Goal: Task Accomplishment & Management: Complete application form

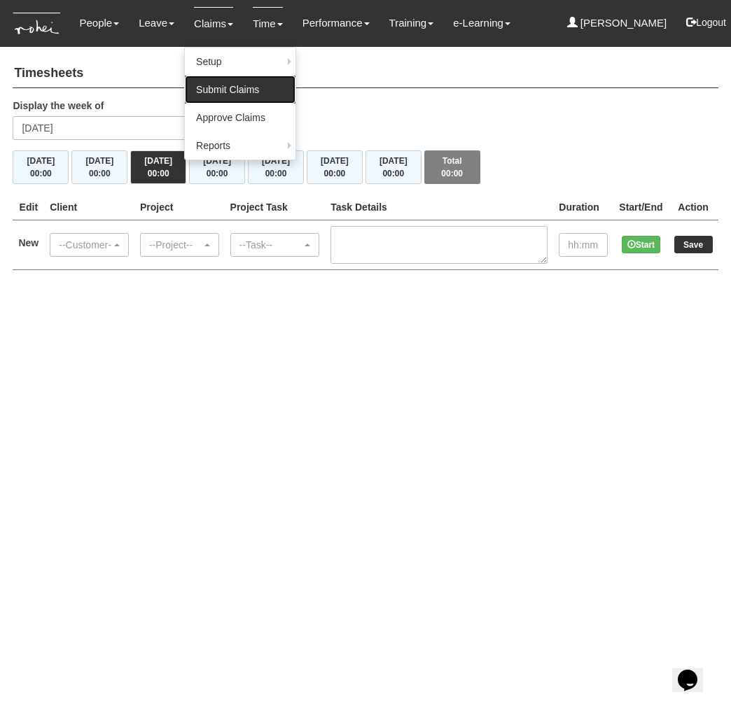
click at [229, 85] on link "Submit Claims" at bounding box center [240, 90] width 111 height 28
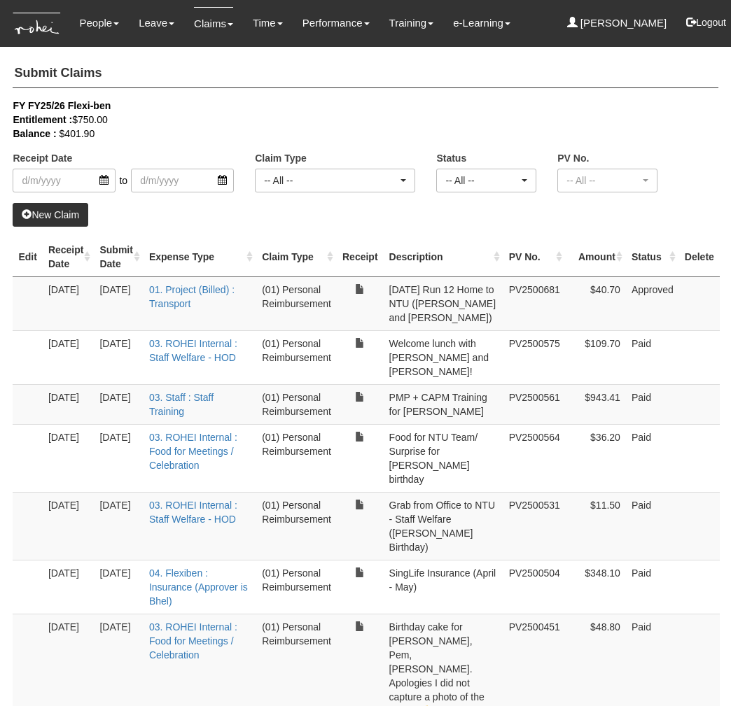
select select "50"
click at [72, 212] on link "New Claim" at bounding box center [51, 215] width 76 height 24
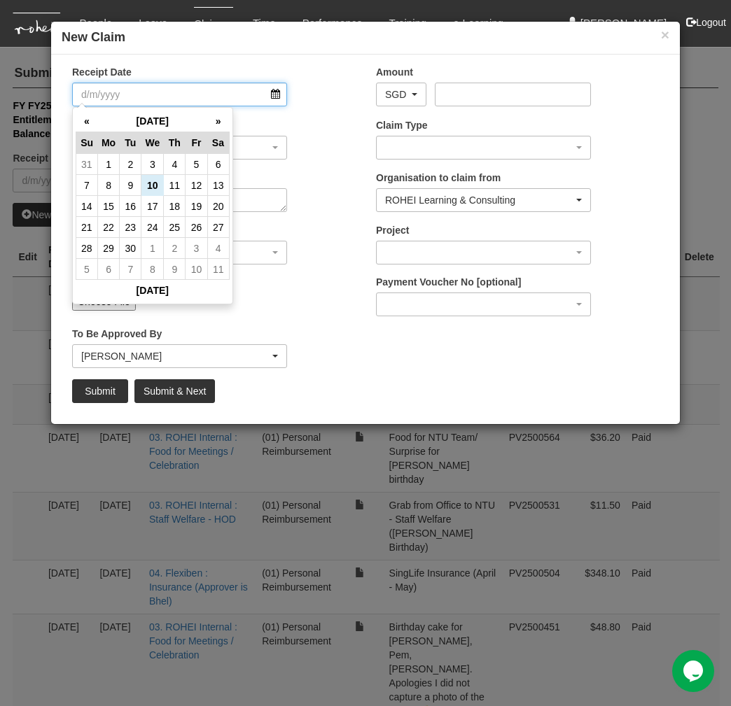
click at [139, 94] on input "Receipt Date" at bounding box center [179, 95] width 215 height 24
click at [136, 184] on td "9" at bounding box center [131, 185] width 22 height 21
type input "9/9/2025"
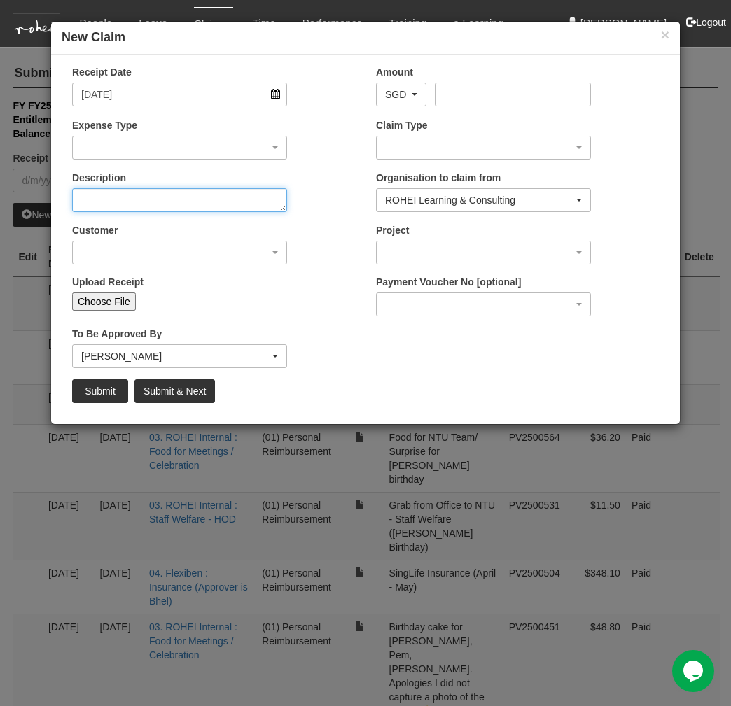
click at [120, 202] on textarea "Description" at bounding box center [179, 200] width 215 height 24
paste textarea "SUSS Kick Off Meeting - Home to SUSS"
click at [180, 197] on textarea "SUSS Kick Off Meeting - Home to SUSS" at bounding box center [179, 200] width 215 height 24
type textarea "SUSS Kick Off Meeting - 9 Sept 2025 - Home to SUSS"
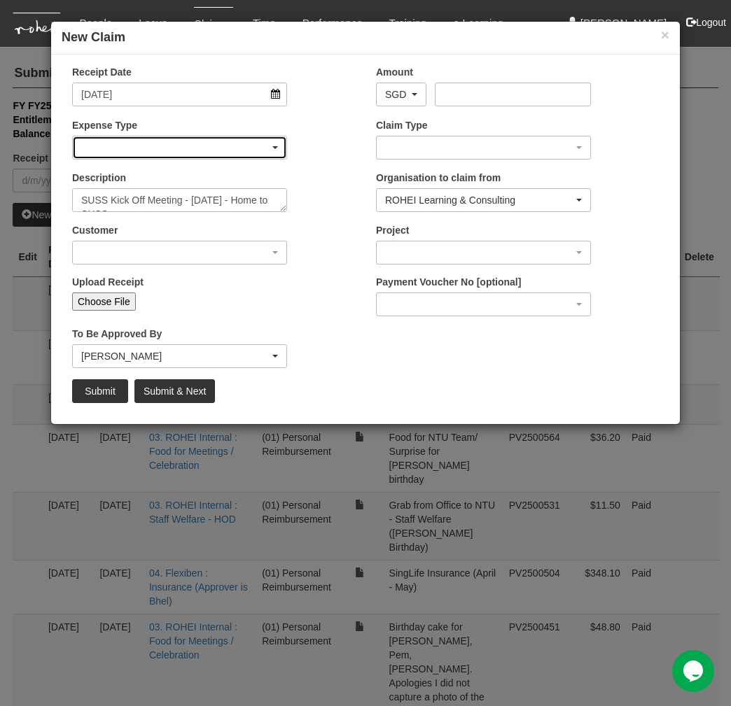
click at [185, 157] on div "button" at bounding box center [179, 147] width 213 height 22
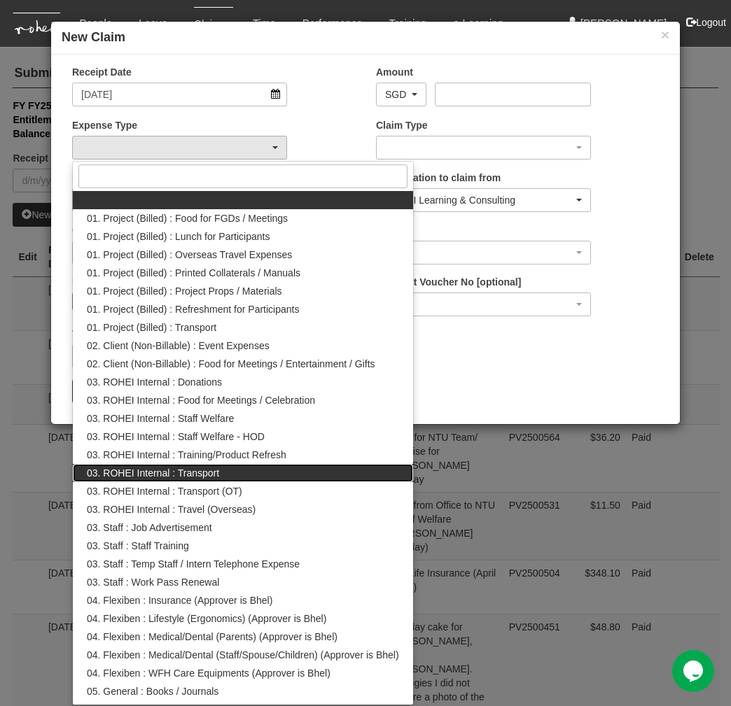
click at [200, 474] on span "03. ROHEI Internal : Transport" at bounding box center [153, 473] width 132 height 14
select select "140"
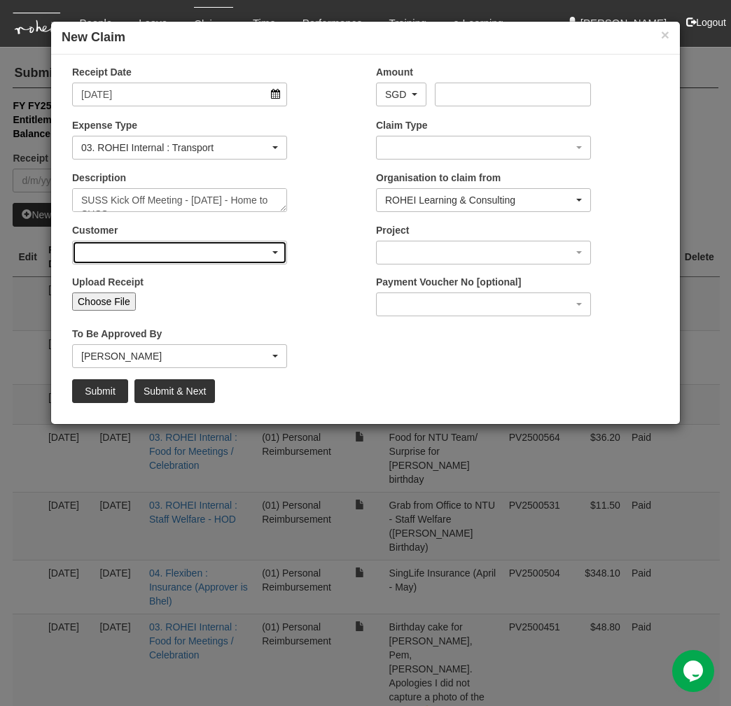
click at [153, 259] on div "button" at bounding box center [179, 252] width 213 height 22
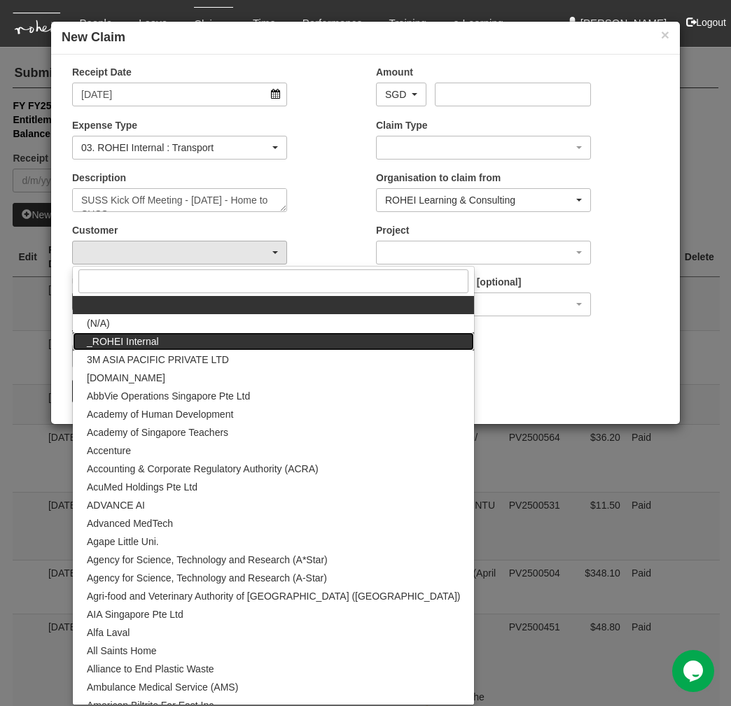
click at [158, 335] on link "_ROHEI Internal" at bounding box center [273, 341] width 401 height 18
select select "397"
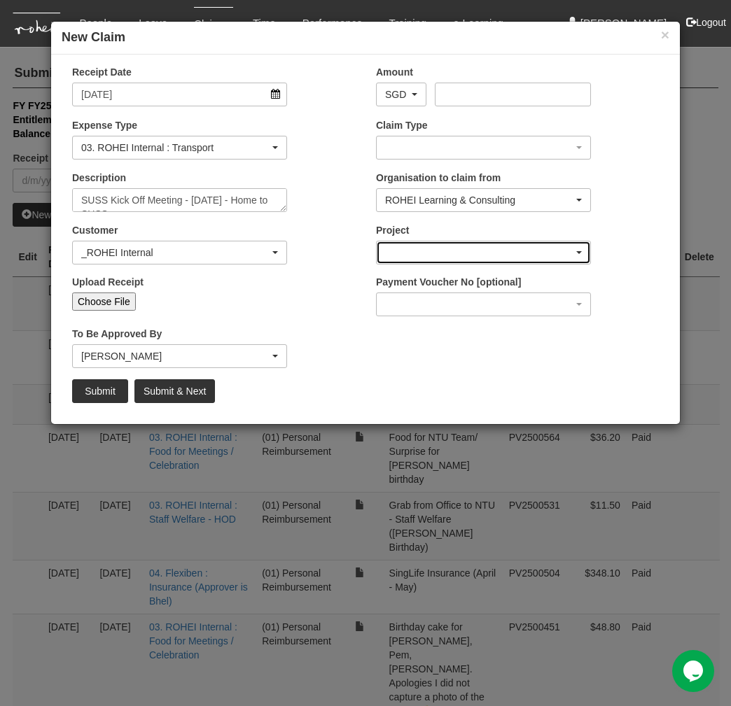
click at [414, 253] on div "button" at bounding box center [482, 252] width 213 height 22
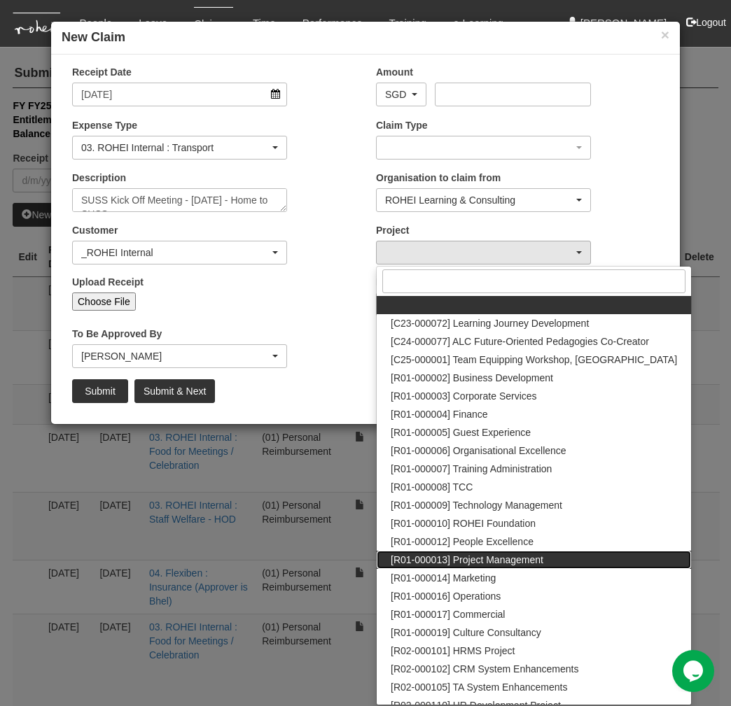
click at [486, 558] on span "[R01-000013] Project Management" at bounding box center [466, 560] width 153 height 14
select select "1495"
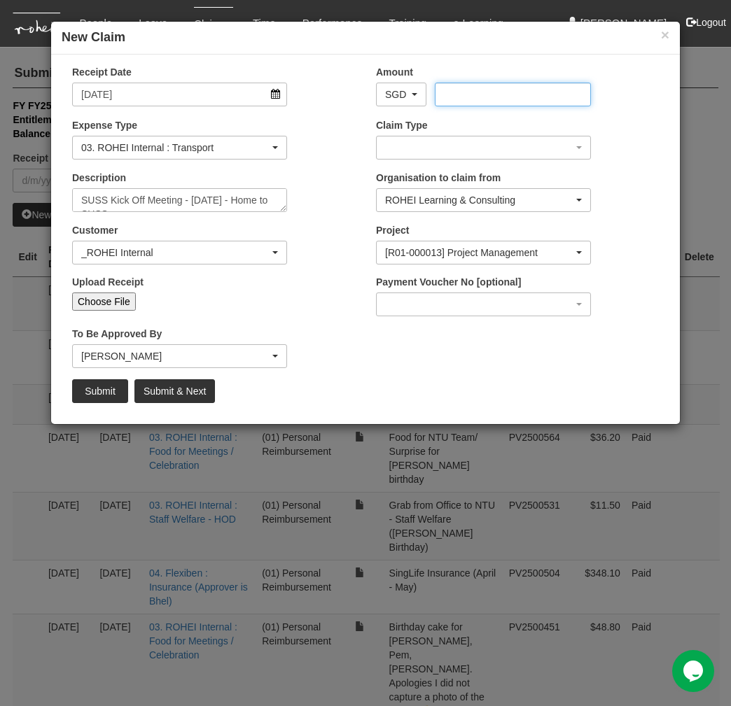
click at [453, 93] on input "Amount" at bounding box center [512, 95] width 155 height 24
type input "22.10"
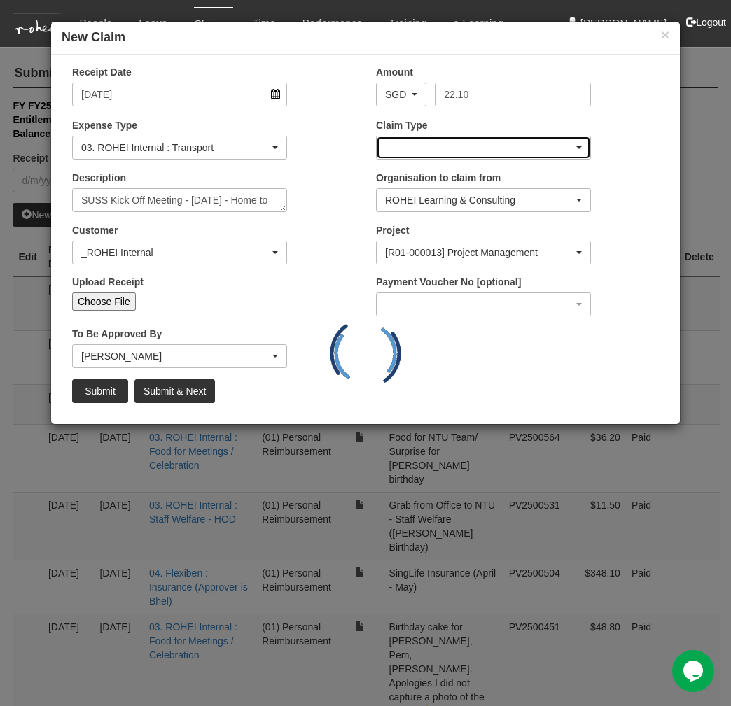
click at [440, 143] on div "button" at bounding box center [482, 147] width 213 height 22
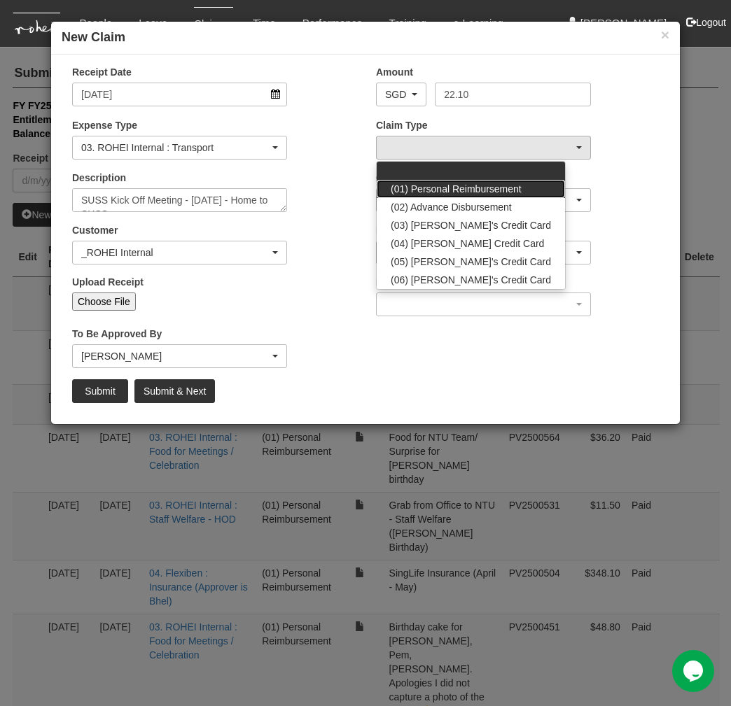
click at [447, 192] on span "(01) Personal Reimbursement" at bounding box center [455, 189] width 131 height 14
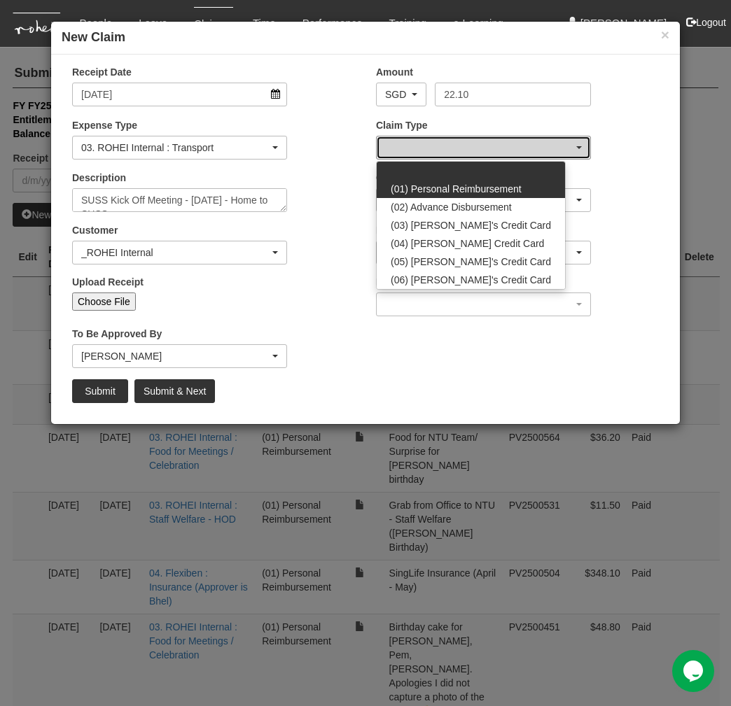
select select "14"
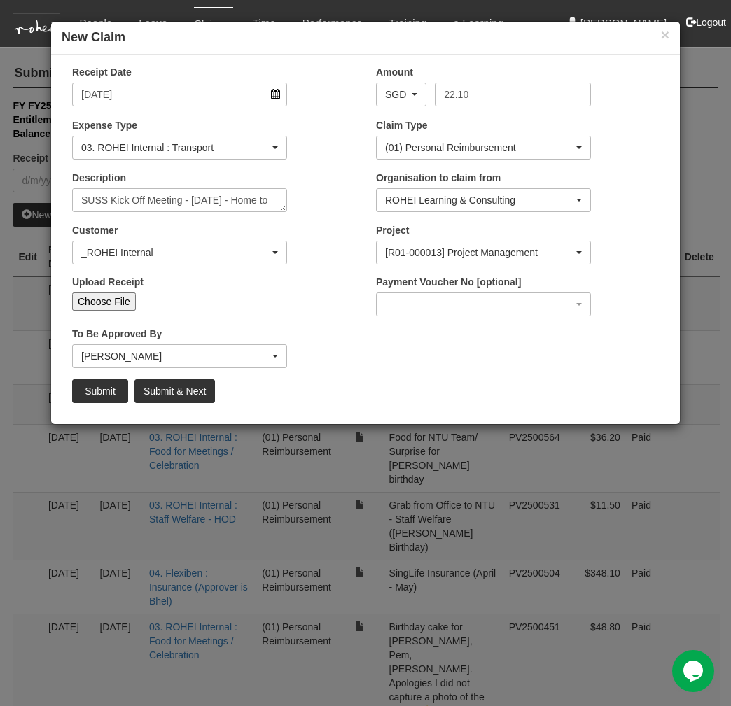
click at [272, 292] on input "Upload Receipt" at bounding box center [228, 299] width 185 height 15
type input "C:\fakepath\SUSS Kick Off Meeting - Home to SUSS.pdf"
type input "Choose Another File"
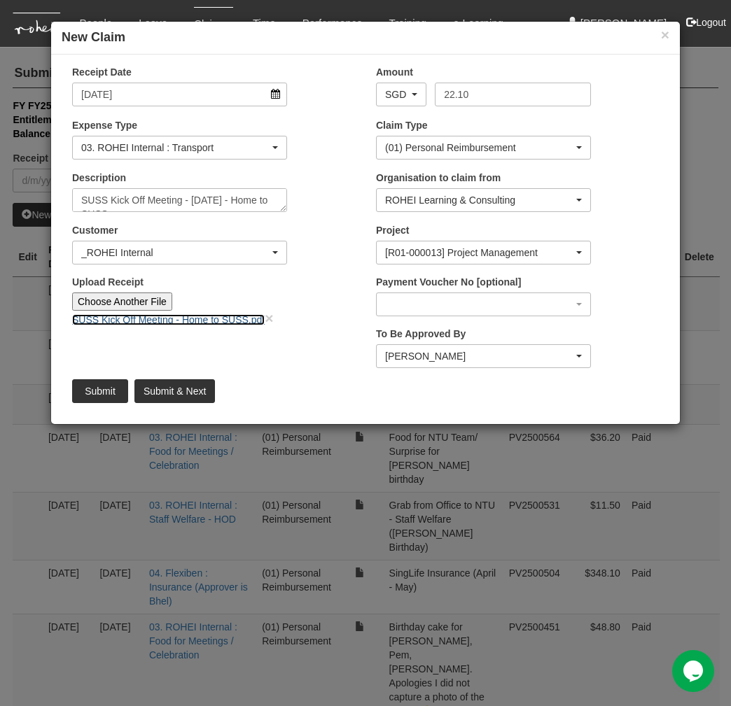
click at [162, 323] on link "SUSS Kick Off Meeting - Home to SUSS.pdf" at bounding box center [168, 319] width 192 height 11
click at [184, 387] on input "Submit & Next" at bounding box center [174, 391] width 80 height 24
type input "Choose File"
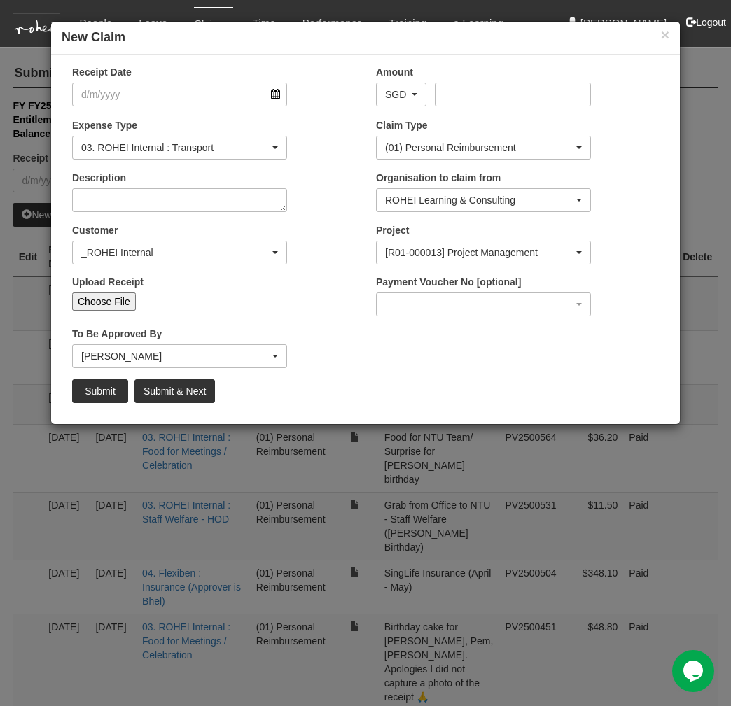
select select "50"
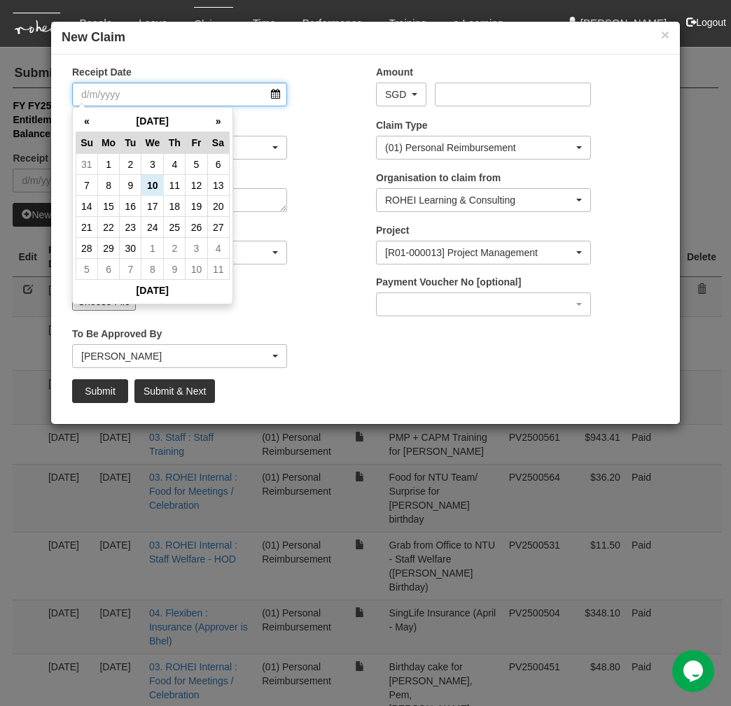
click at [136, 90] on input "Receipt Date" at bounding box center [179, 95] width 215 height 24
click at [150, 187] on td "10" at bounding box center [152, 185] width 22 height 21
type input "10/9/2025"
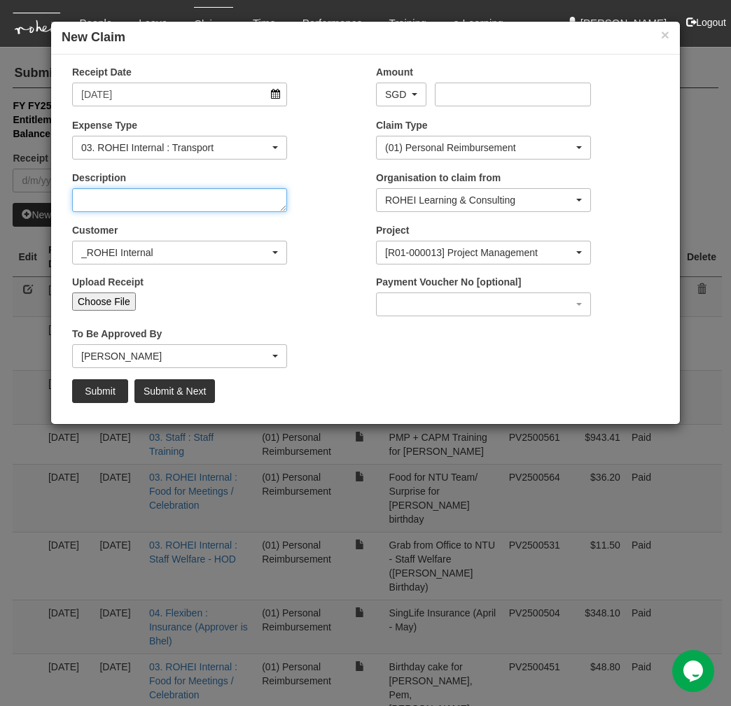
click at [180, 190] on textarea "Description" at bounding box center [179, 200] width 215 height 24
paste textarea "SUSS Kick Off Meeting - 9 Sept 2025 - Home to SUSS"
click at [256, 200] on textarea "SUSS Kick Off Meeting - 9 Sept 2025 - Home to SUSS" at bounding box center [179, 200] width 215 height 24
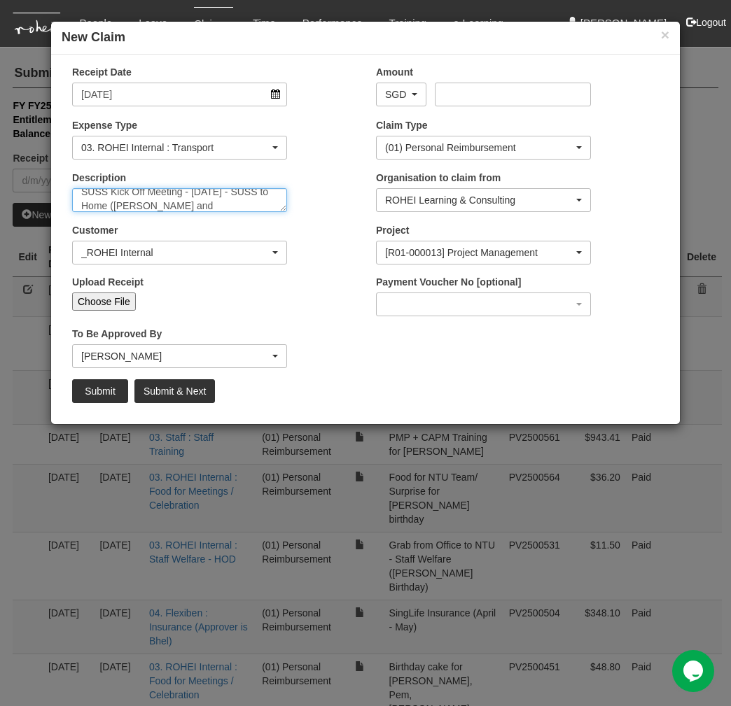
click at [197, 207] on textarea "SUSS Kick Off Meeting - 9 Sept 2025 - SUSS to Home (Pem and Denise)" at bounding box center [179, 200] width 215 height 24
type textarea "SUSS Kick Off Meeting - 9 Sept 2025 - SUSS to Home (Pem and Denise)"
click at [106, 302] on input "Choose File" at bounding box center [104, 301] width 64 height 18
type input "C:\fakepath\SUSS Kick Off Meeting - 9 Sept 2025 - SUSS -> Pem's Home -> Denise'…"
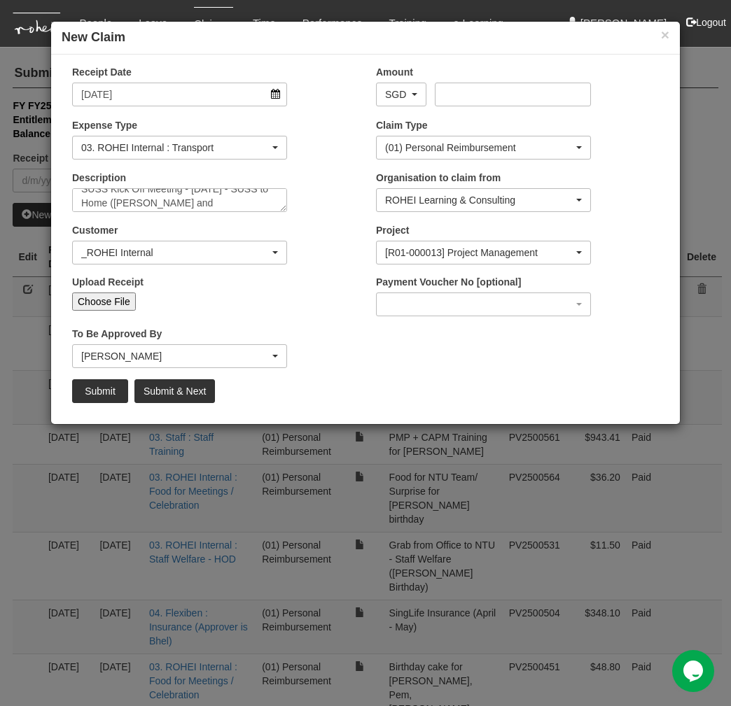
type input "Choose Another File"
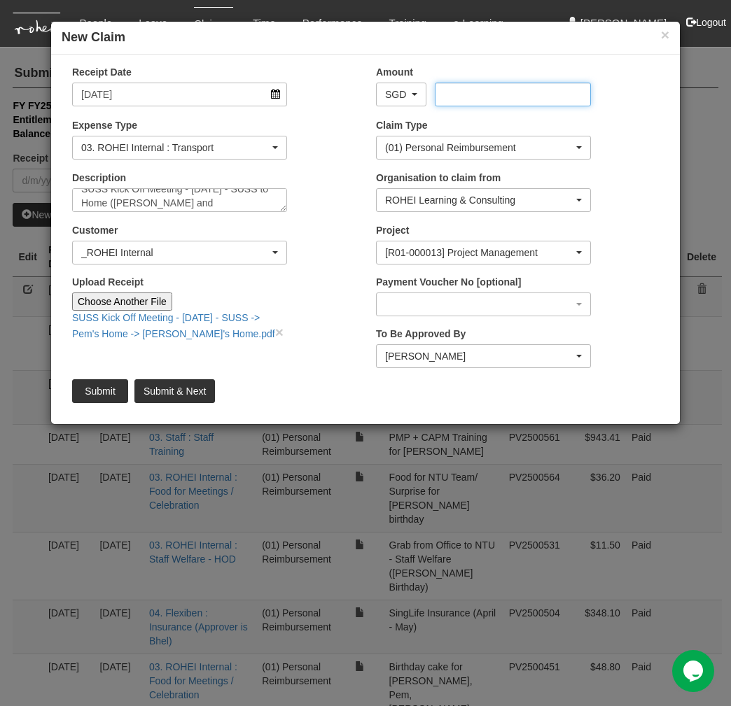
click at [468, 95] on input "Amount" at bounding box center [512, 95] width 155 height 24
type input "45.10"
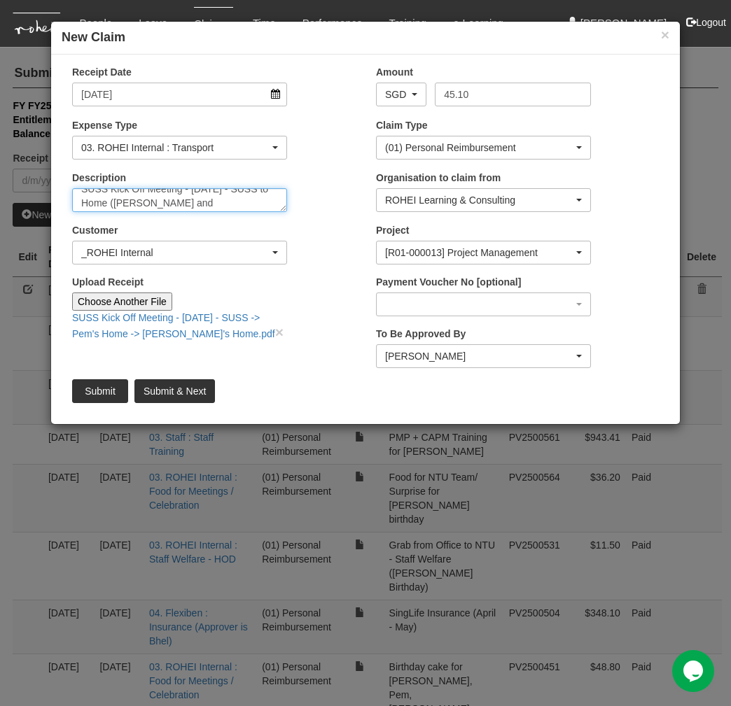
click at [220, 210] on textarea "SUSS Kick Off Meeting - 9 Sept 2025 - SUSS to Home (Pem and Denise)" at bounding box center [179, 200] width 215 height 24
click at [108, 393] on input "Submit" at bounding box center [100, 391] width 56 height 24
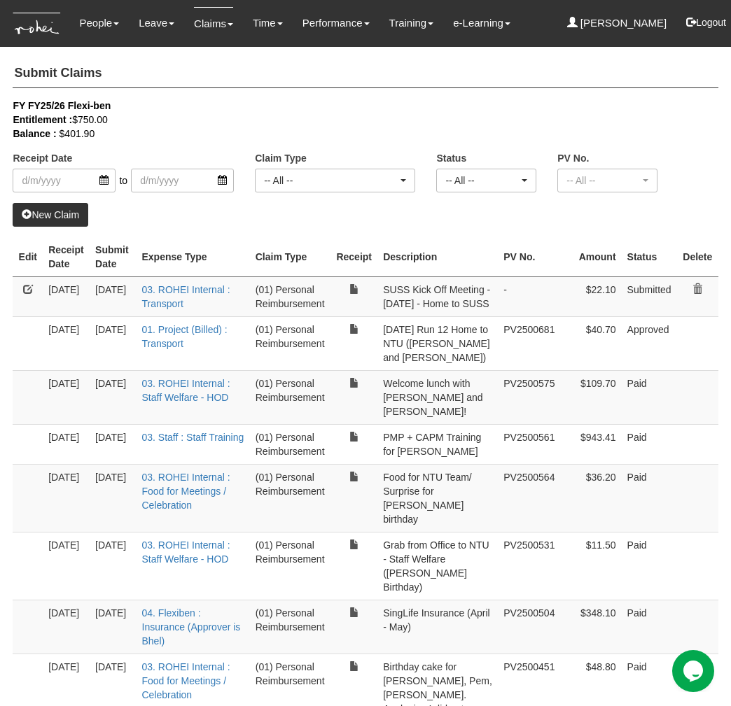
select select "50"
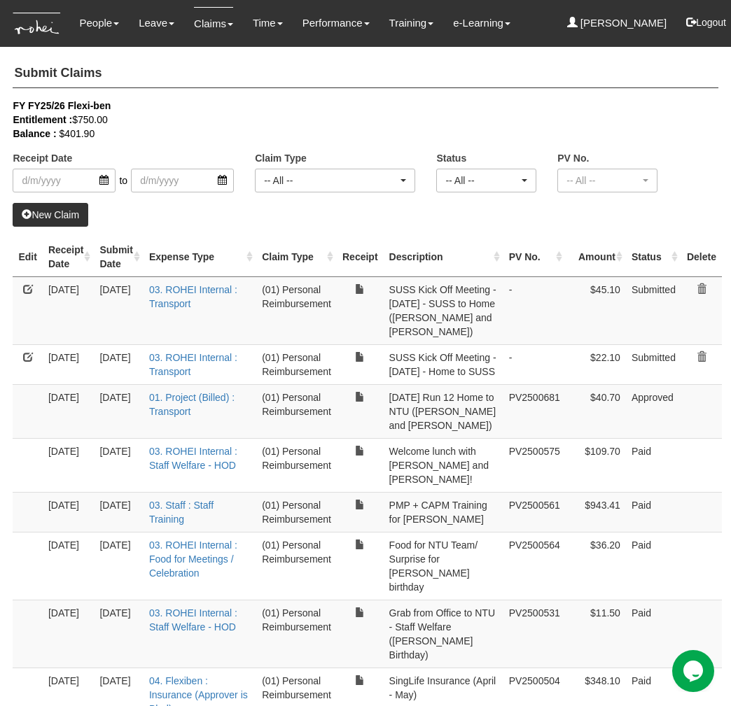
click at [68, 216] on link "New Claim" at bounding box center [51, 215] width 76 height 24
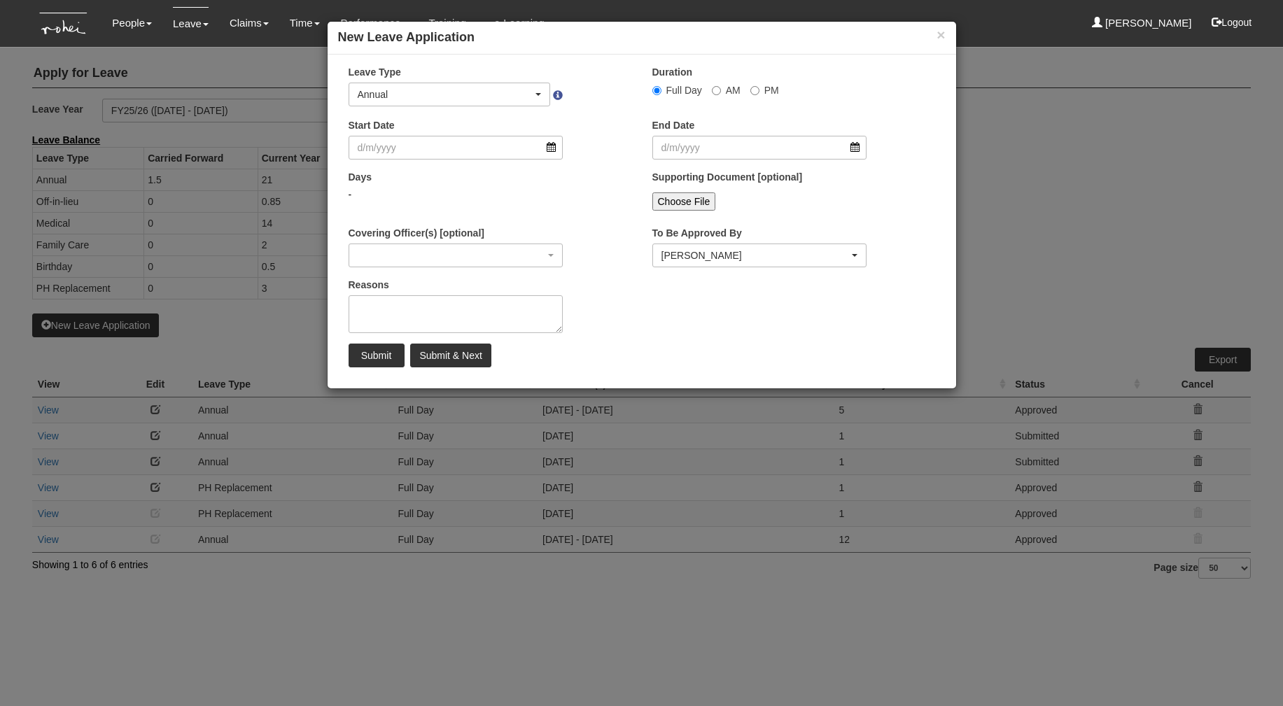
select select "50"
click at [464, 148] on input "Start Date" at bounding box center [455, 148] width 215 height 24
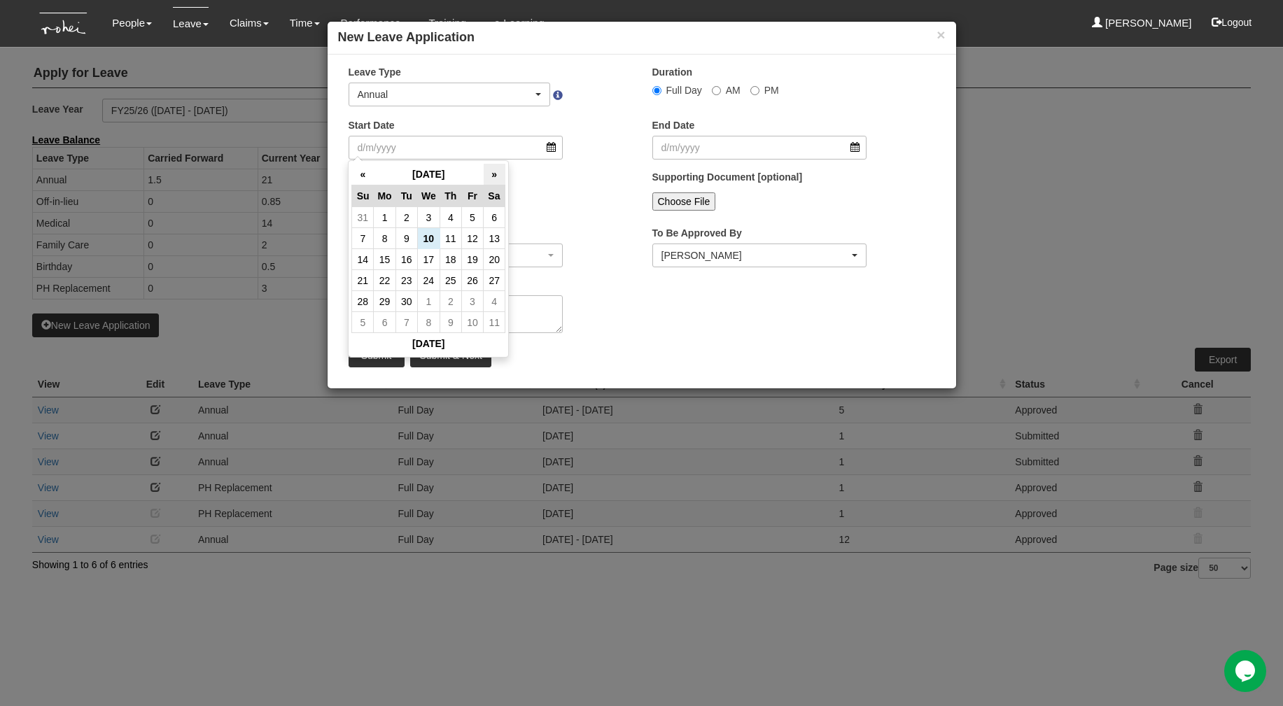
click at [494, 181] on th "»" at bounding box center [495, 175] width 22 height 22
click at [381, 239] on td "8" at bounding box center [385, 238] width 22 height 21
type input "[DATE]"
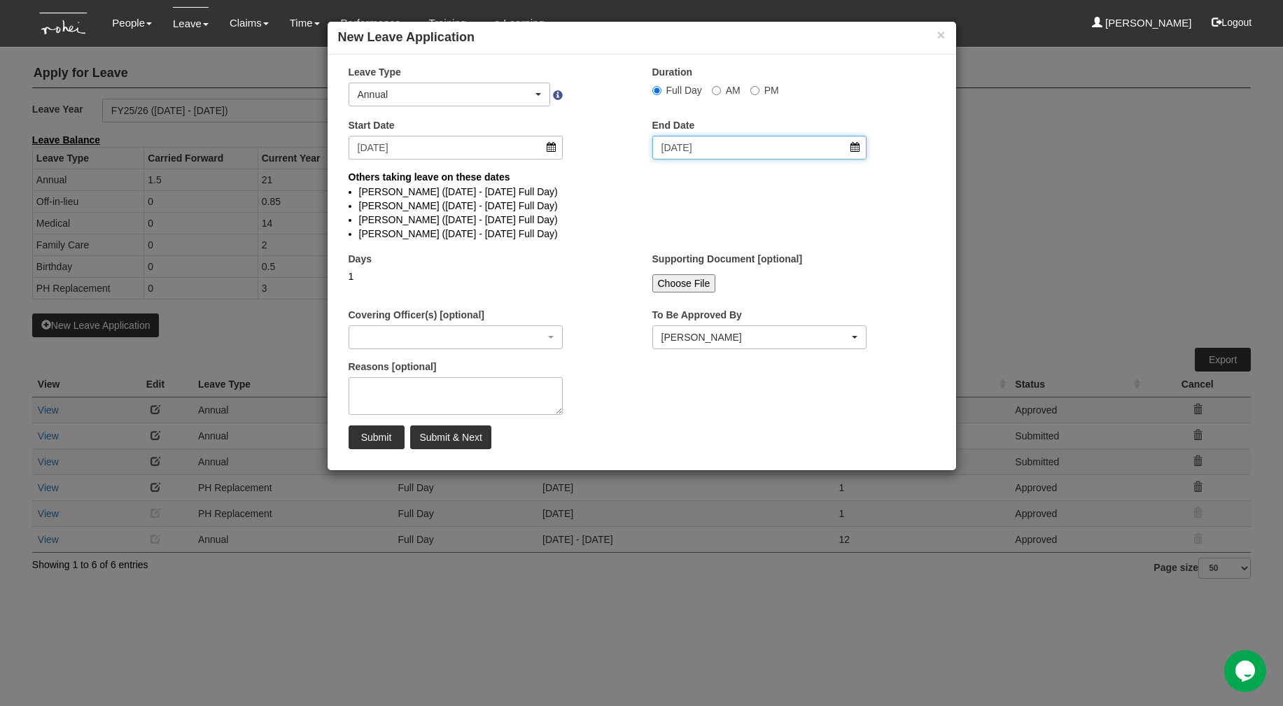
click at [682, 152] on input "[DATE]" at bounding box center [759, 148] width 215 height 24
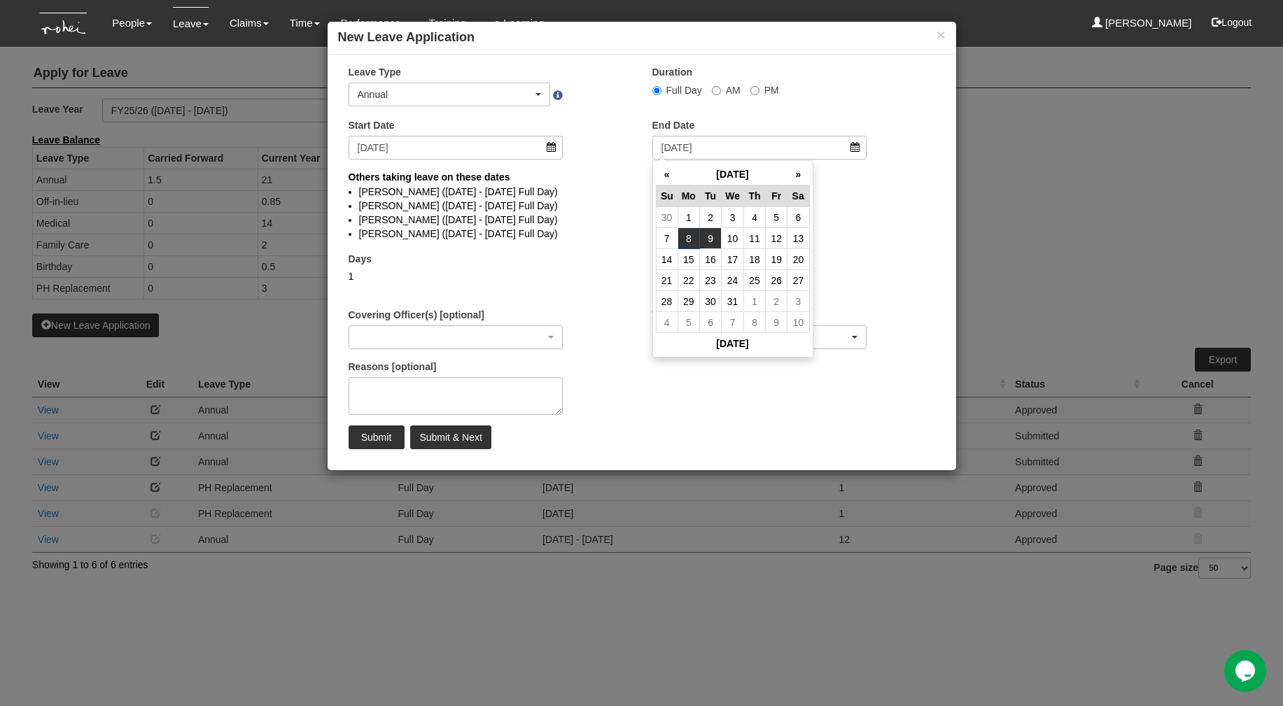
click at [717, 239] on td "9" at bounding box center [711, 238] width 22 height 21
type input "[DATE]"
select select
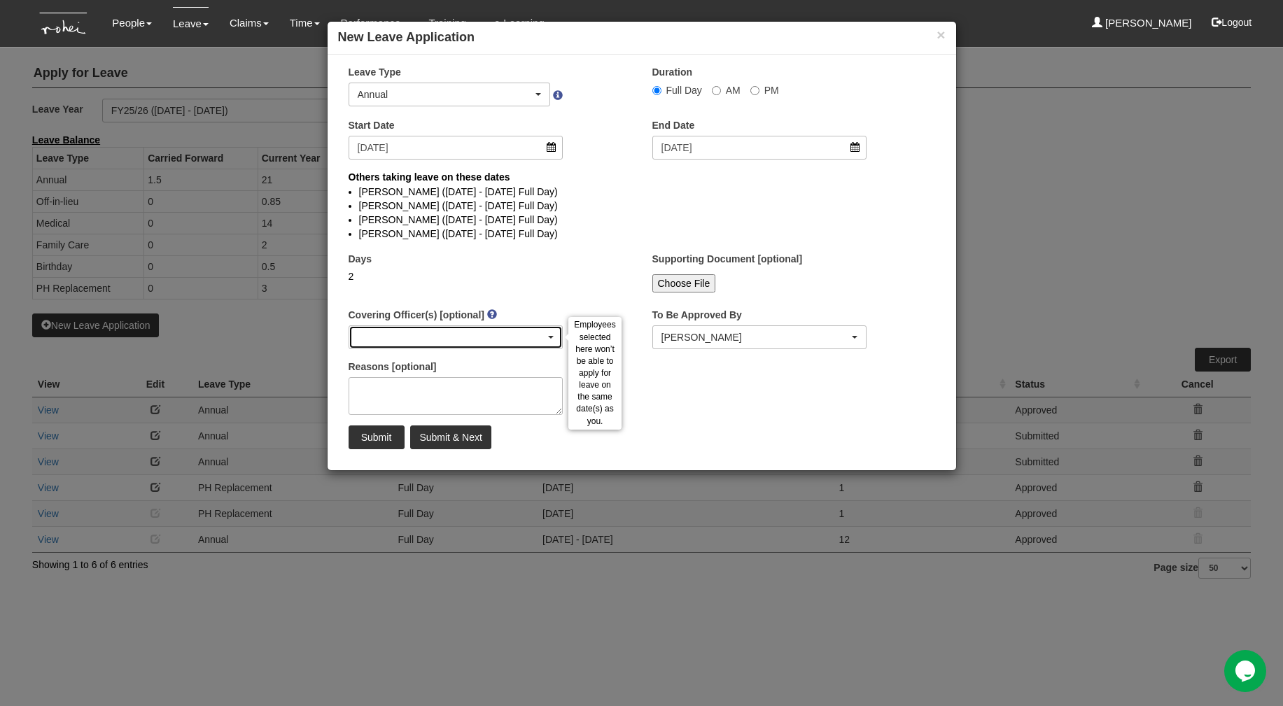
click at [458, 330] on div "button" at bounding box center [455, 337] width 213 height 22
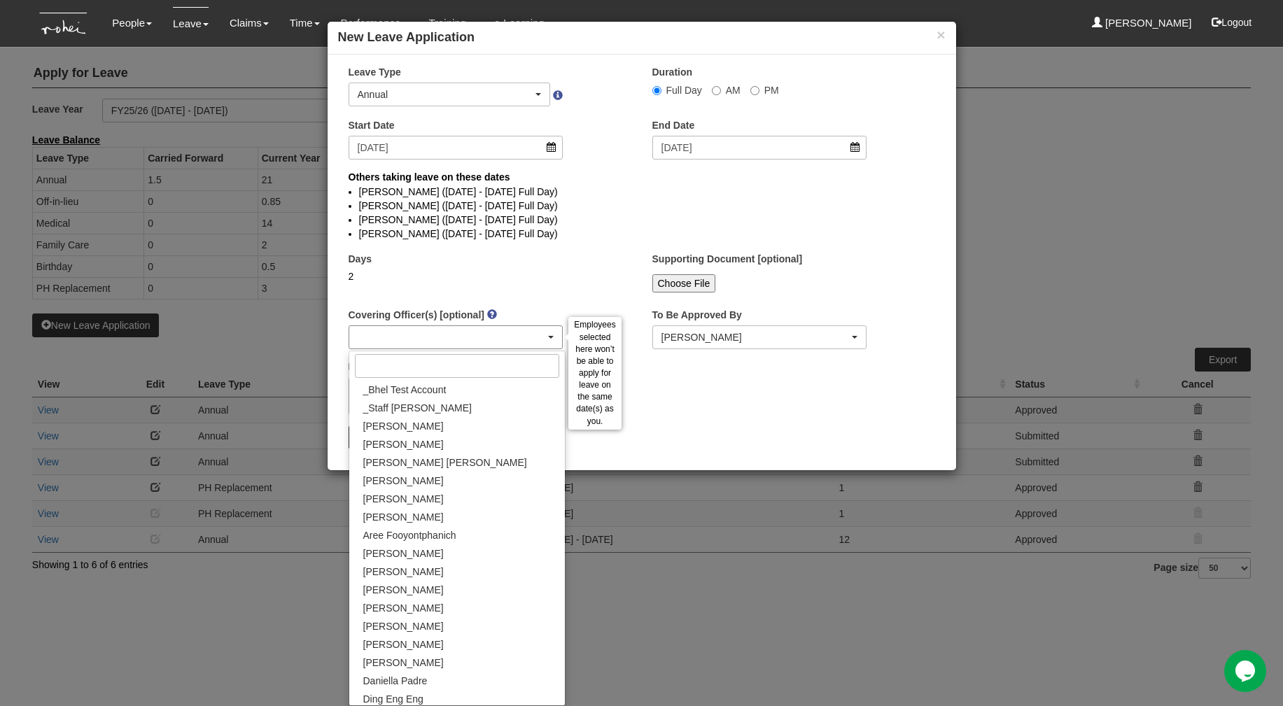
select select
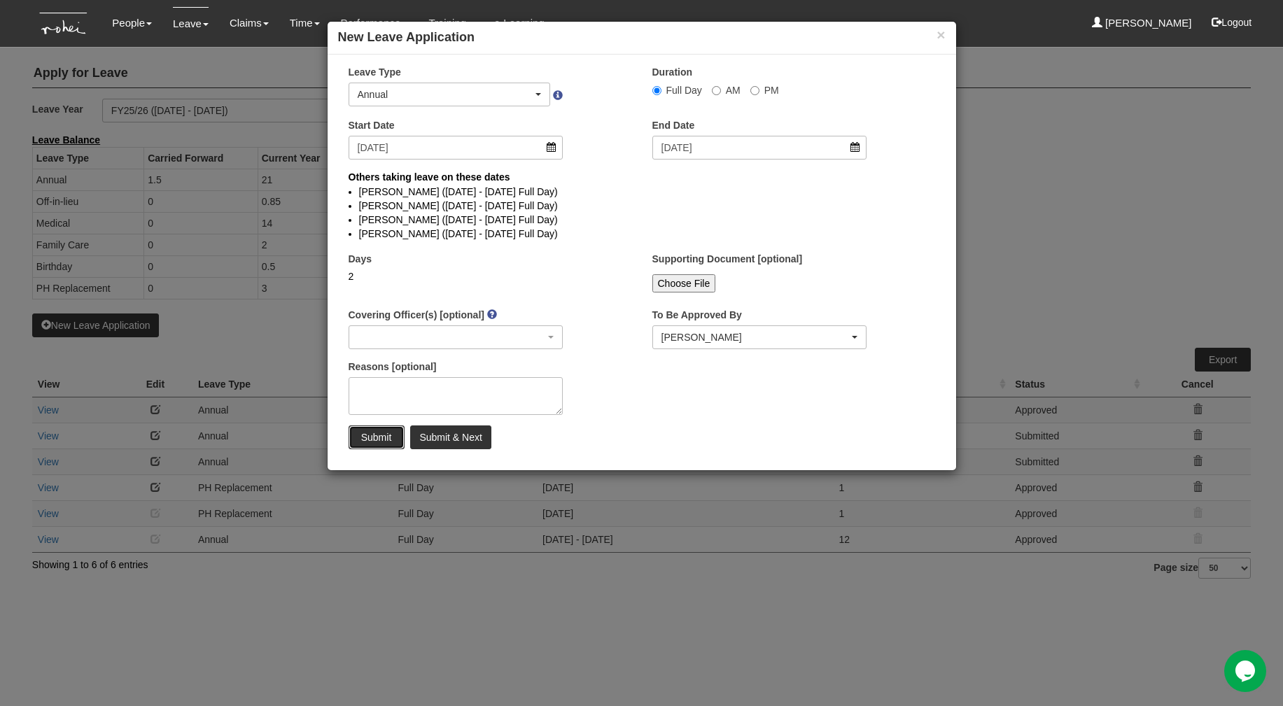
click at [383, 439] on input "Submit" at bounding box center [376, 437] width 56 height 24
select select
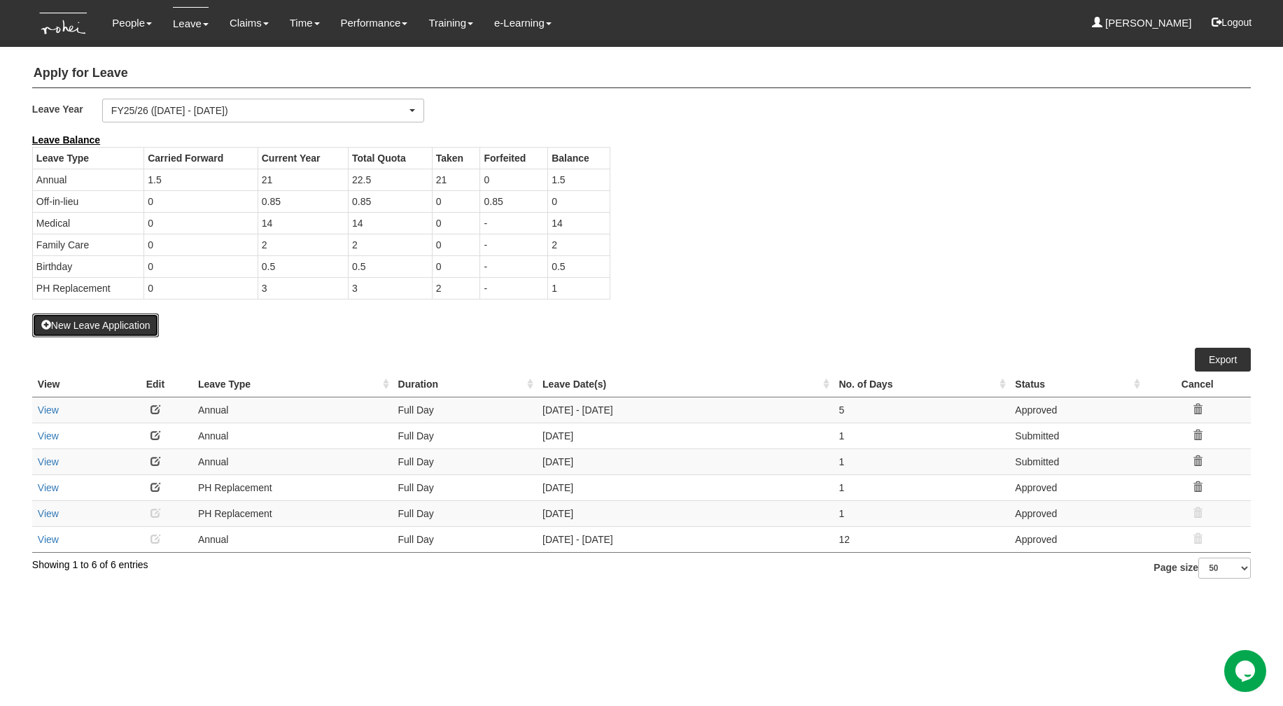
select select "50"
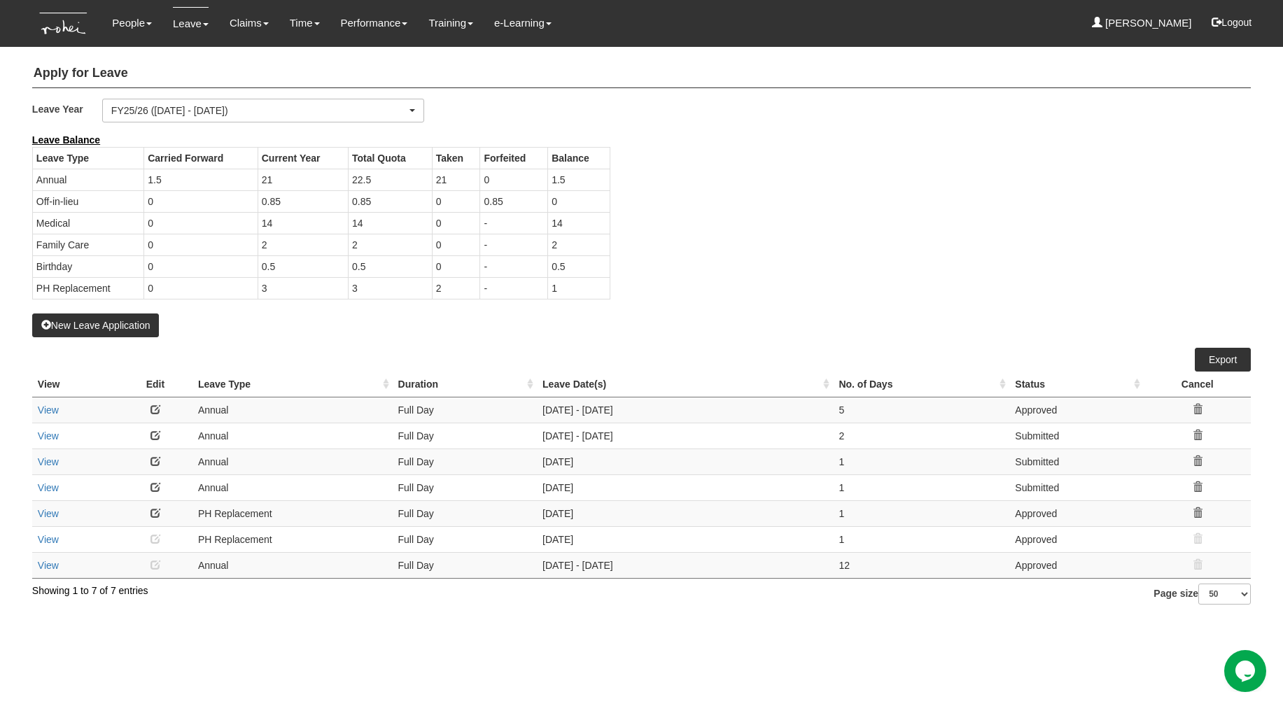
click at [155, 405] on link at bounding box center [155, 409] width 10 height 10
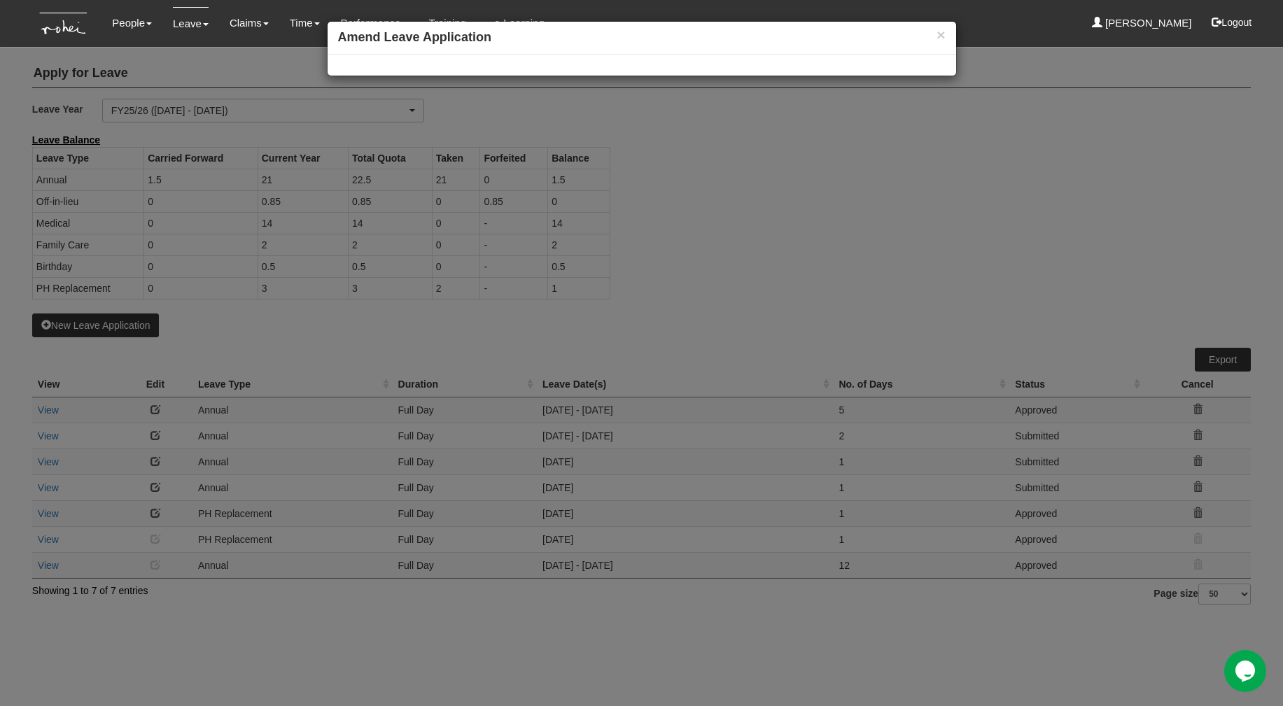
select select
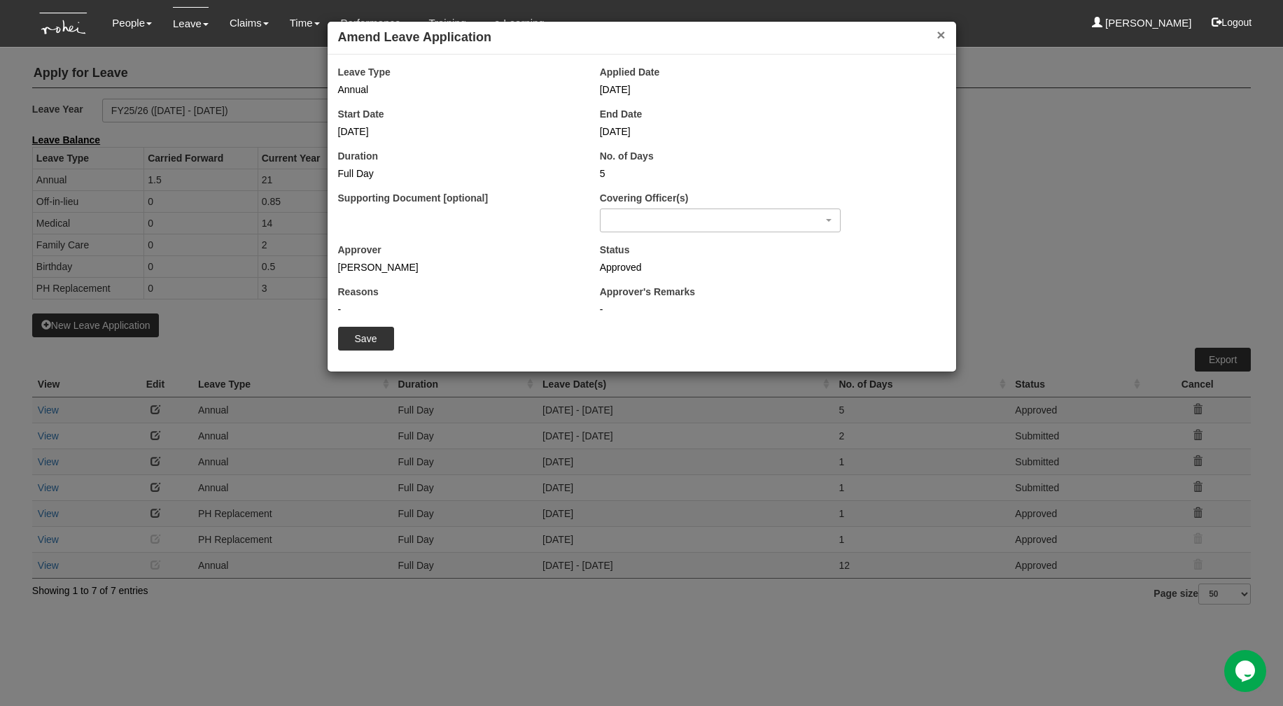
click at [943, 35] on button "×" at bounding box center [940, 34] width 8 height 15
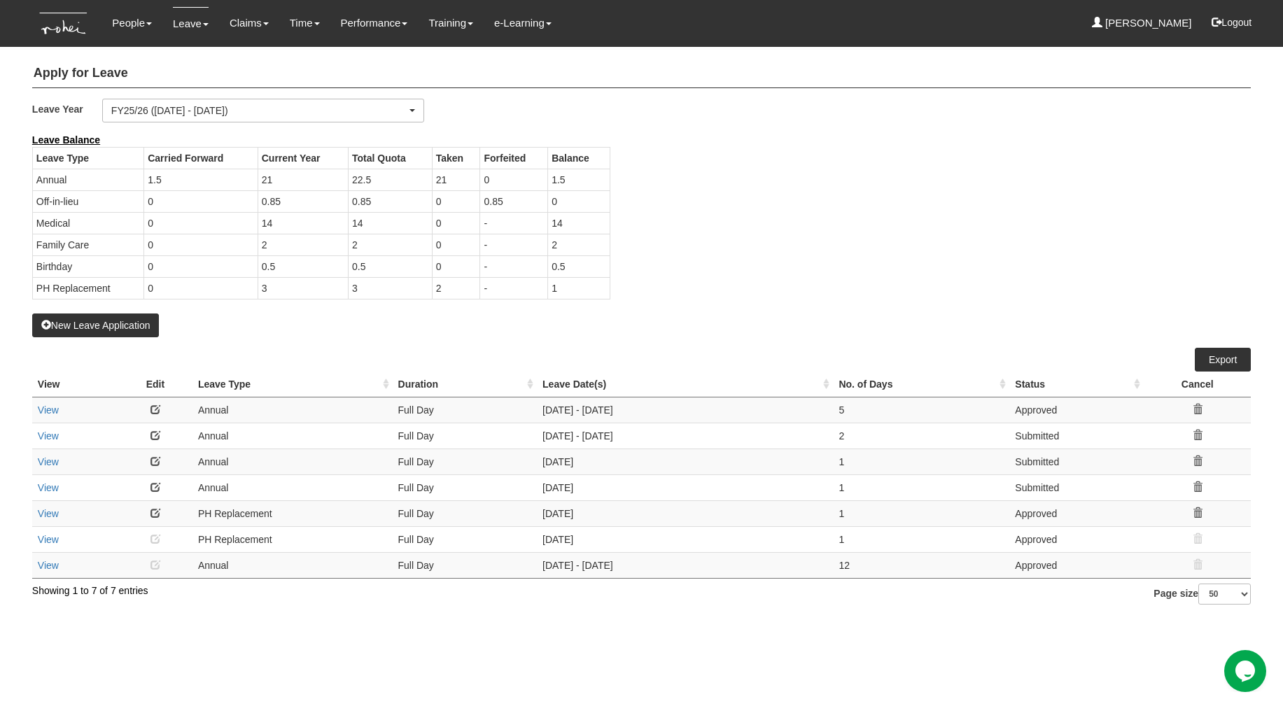
click at [155, 433] on link at bounding box center [155, 435] width 10 height 10
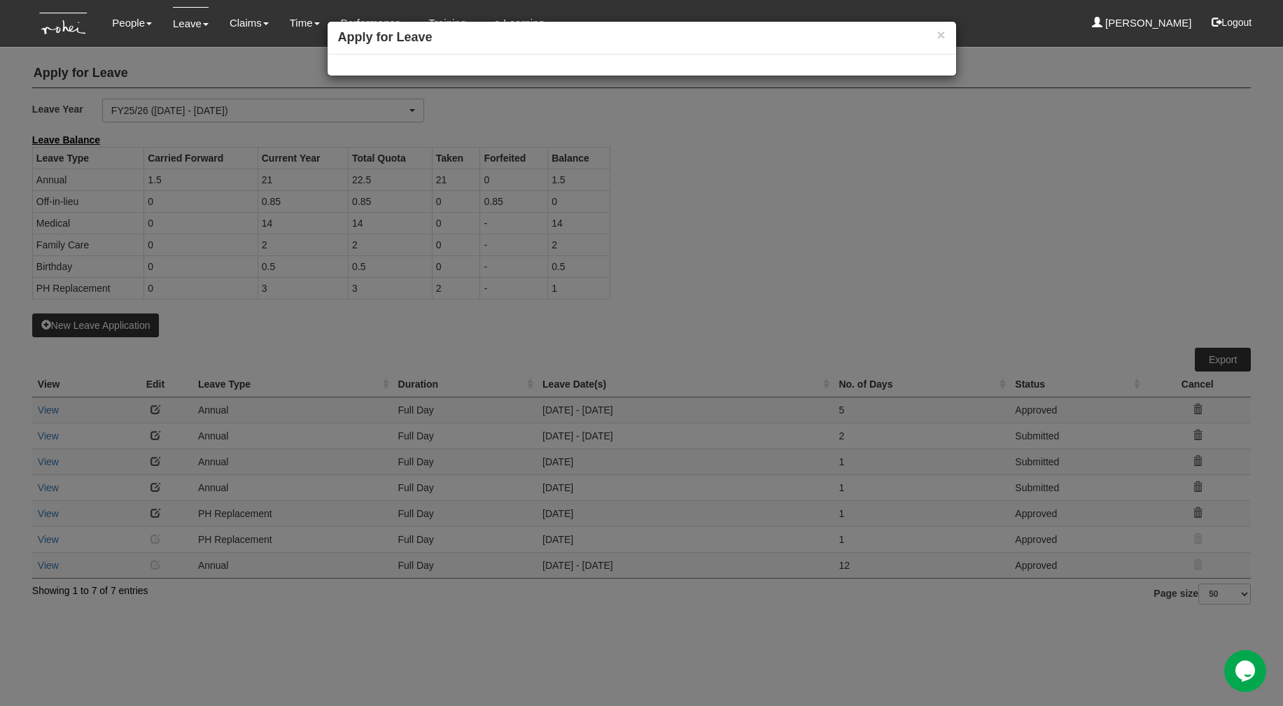
select select
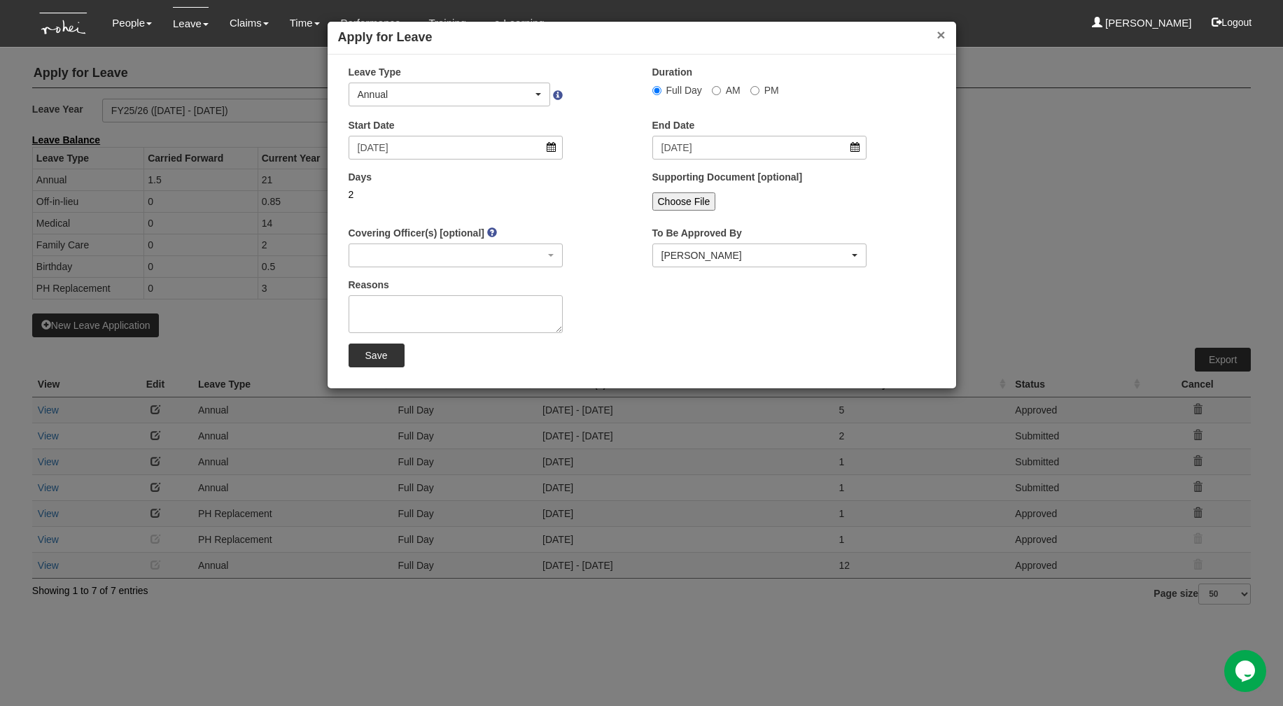
click at [940, 38] on button "×" at bounding box center [940, 34] width 8 height 15
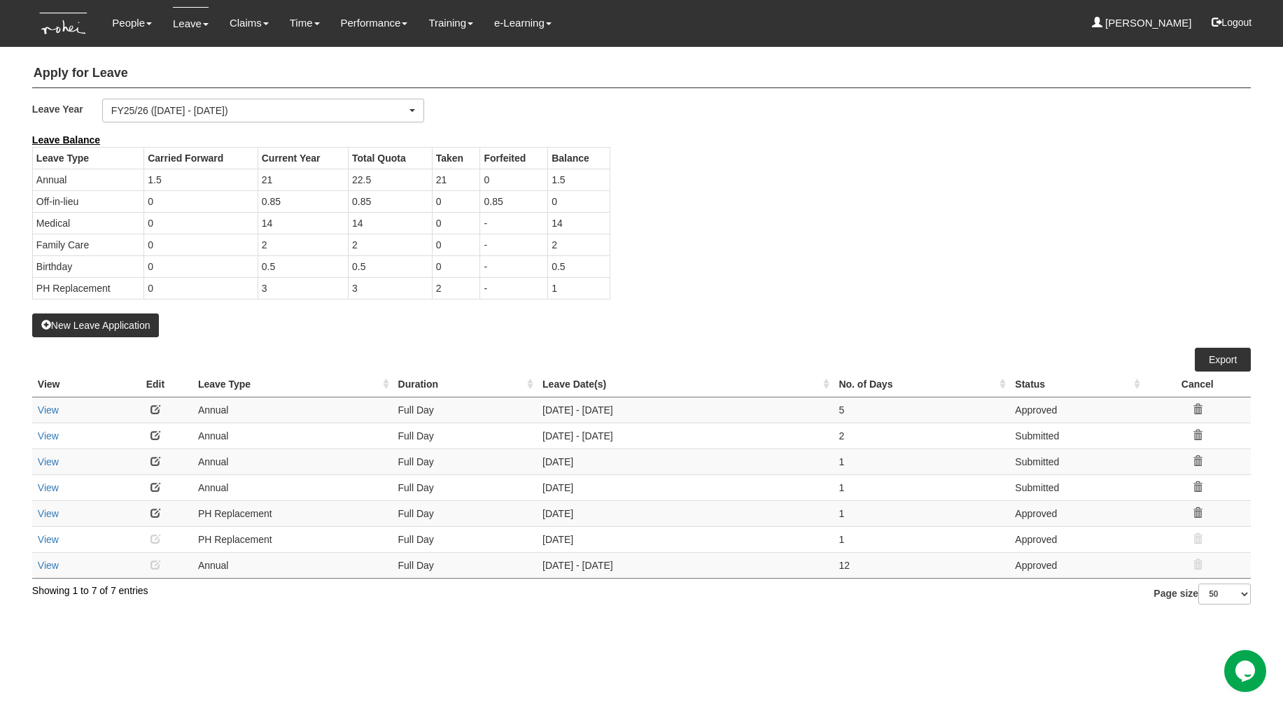
click at [628, 323] on div "New Leave Application" at bounding box center [641, 235] width 1218 height 204
click at [85, 326] on button "New Leave Application" at bounding box center [95, 325] width 127 height 24
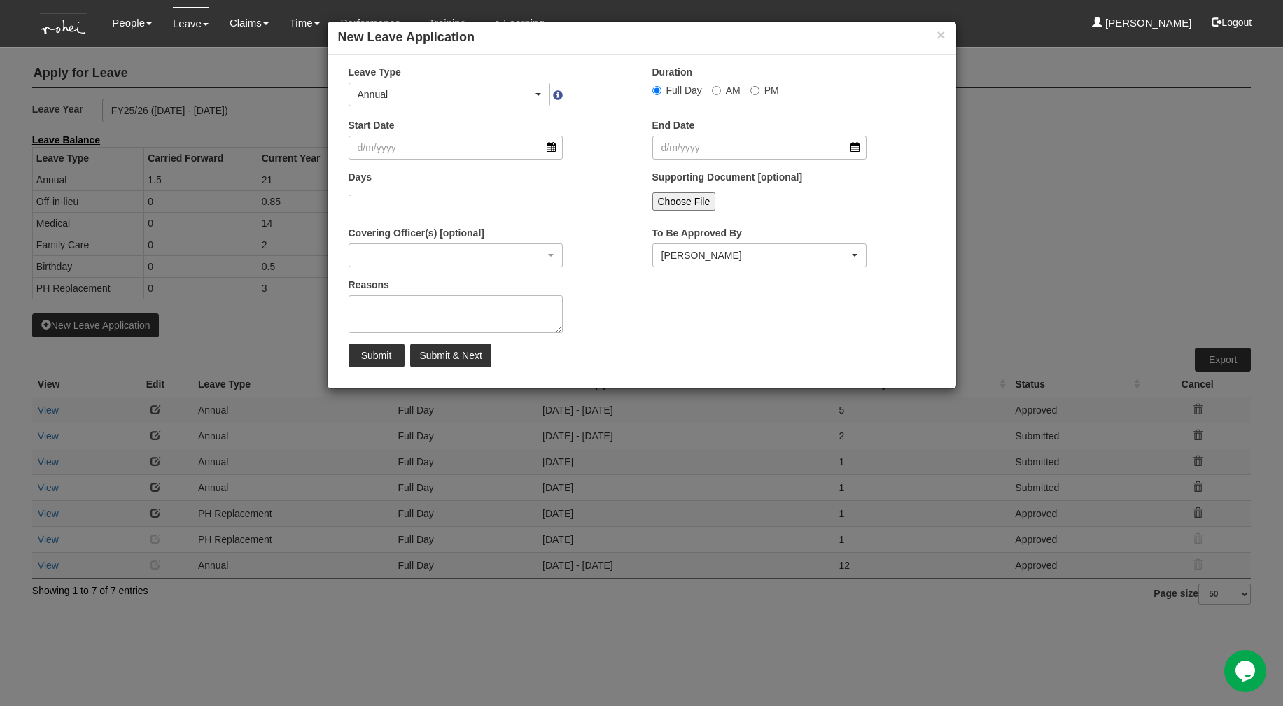
click at [498, 454] on div "× New Leave Application × Leave Type Annual Childcare Off-in-lieu Medical Hospi…" at bounding box center [641, 353] width 1283 height 706
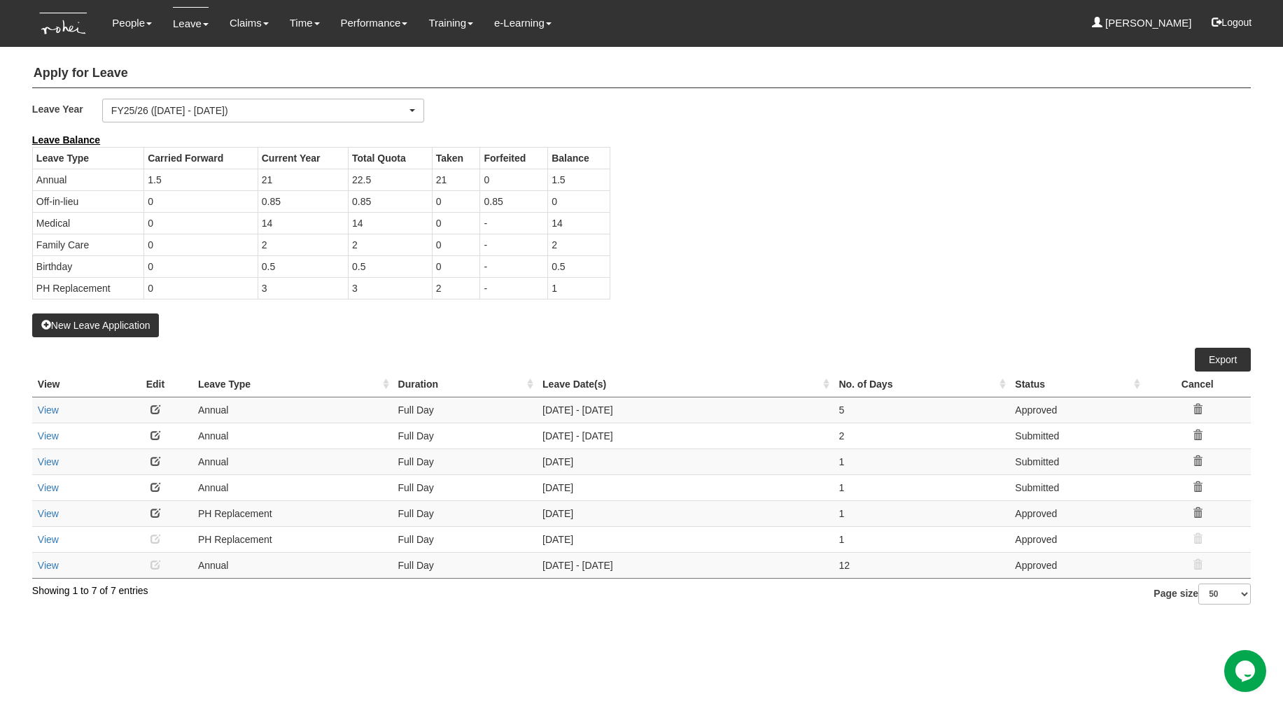
click at [154, 484] on link at bounding box center [155, 487] width 10 height 10
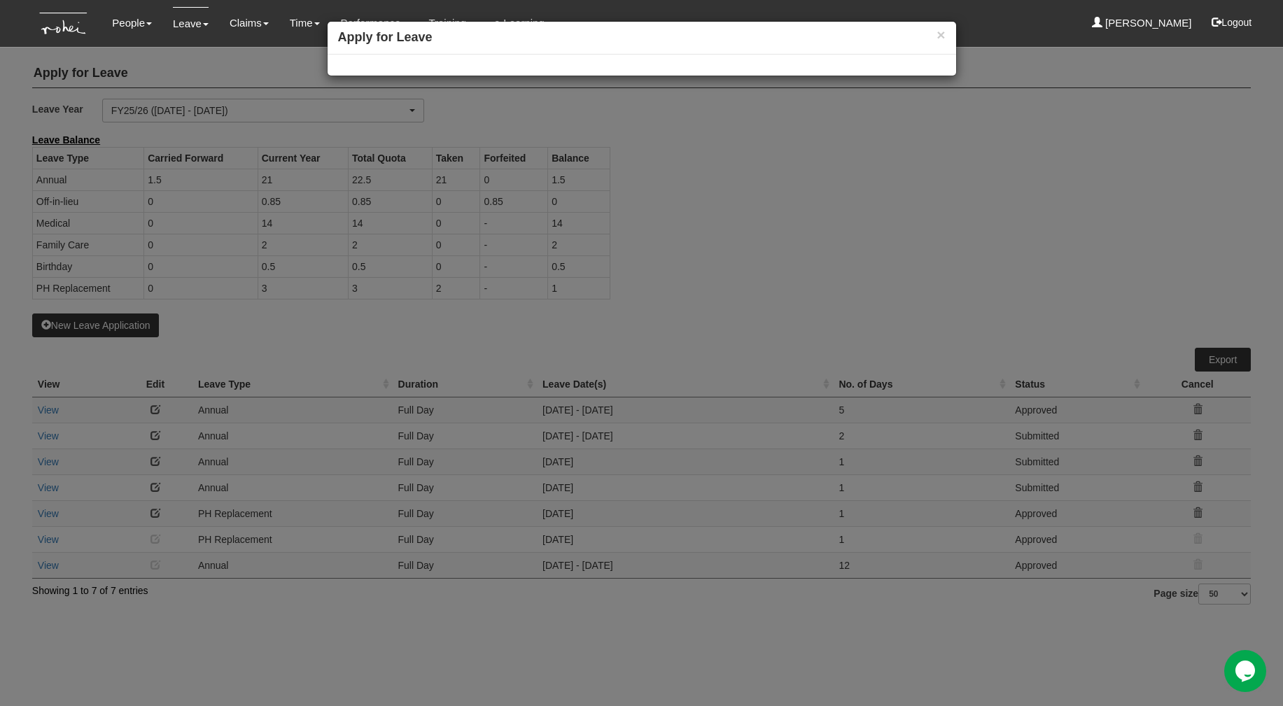
select select
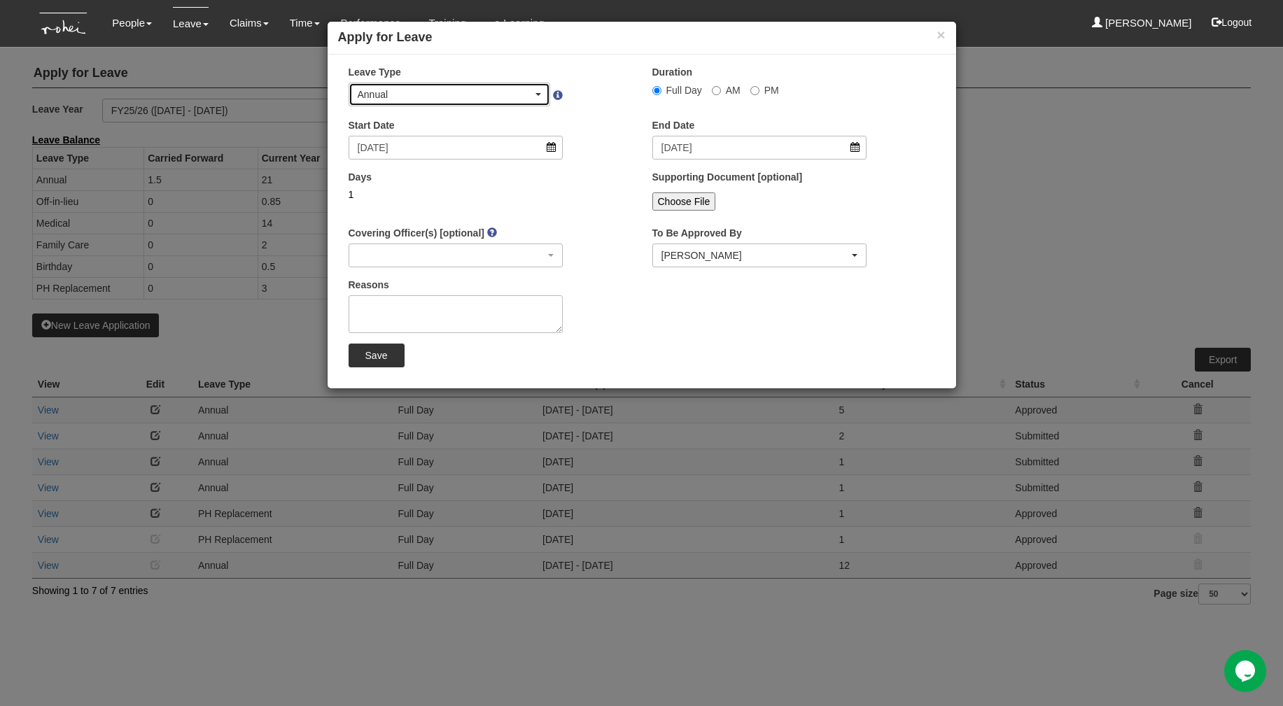
click at [483, 90] on div "Annual" at bounding box center [446, 94] width 176 height 14
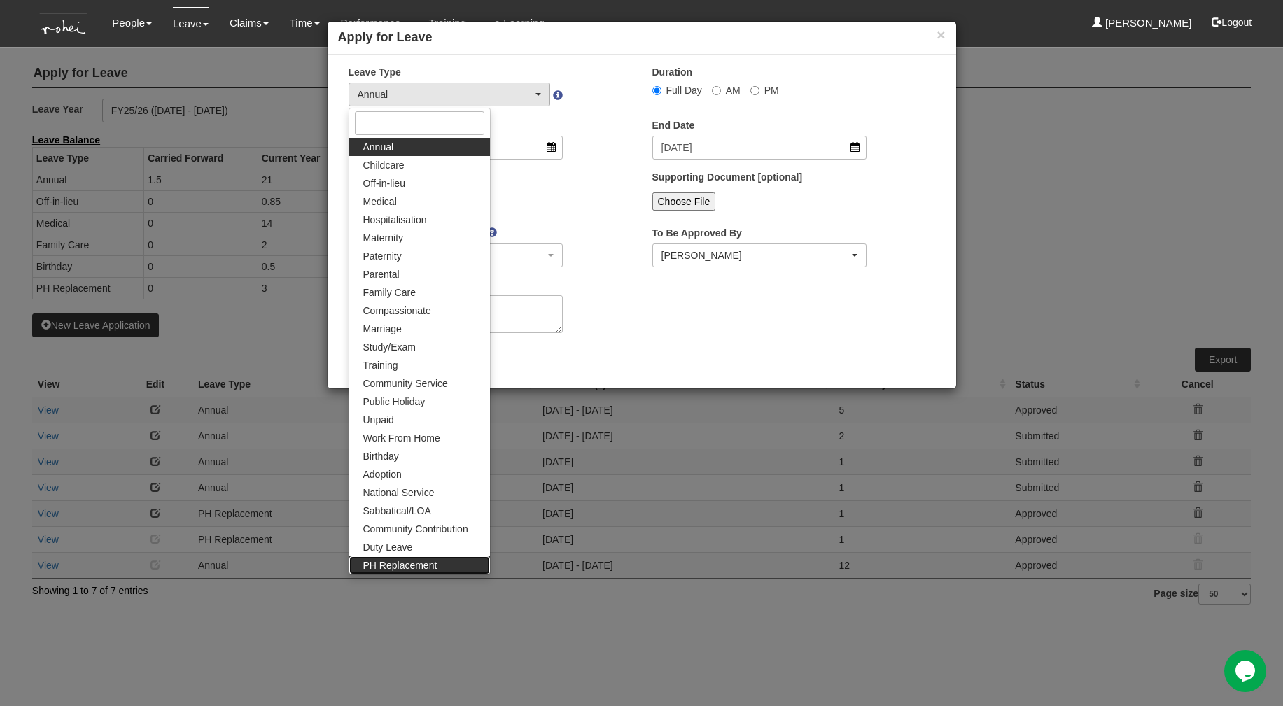
click at [421, 561] on span "PH Replacement" at bounding box center [400, 565] width 74 height 14
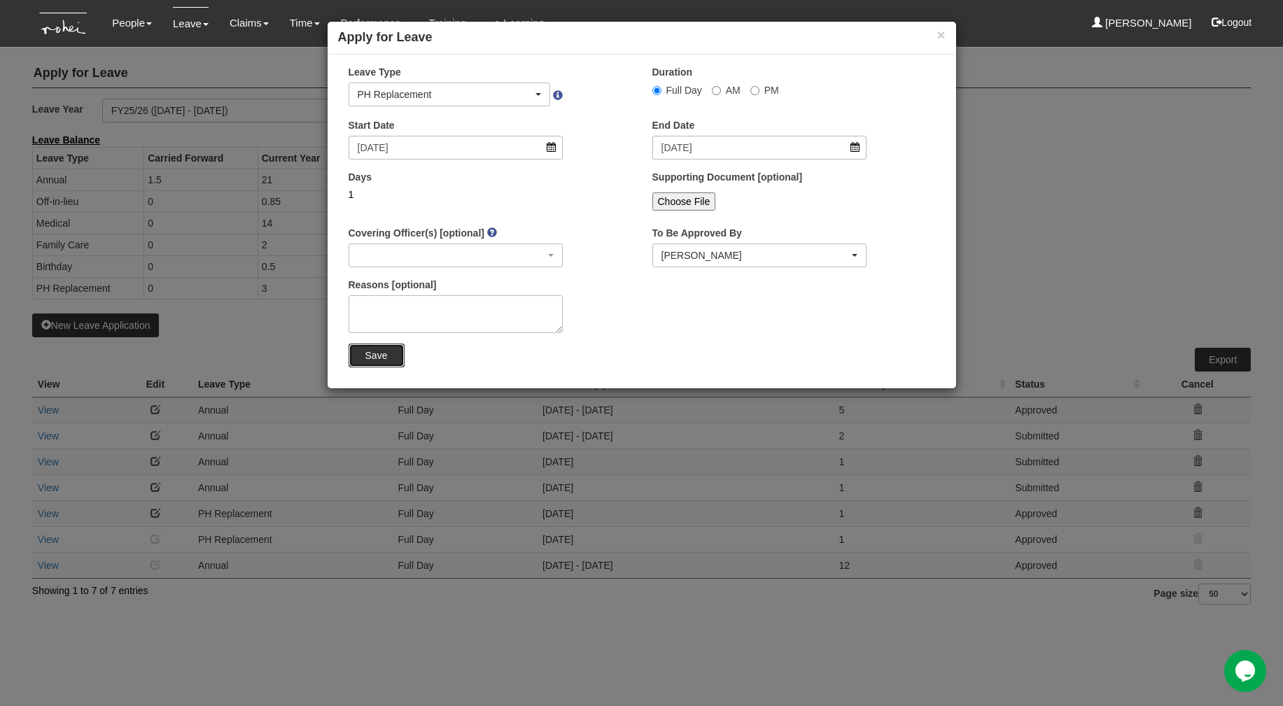
click at [386, 352] on input "Save" at bounding box center [376, 356] width 56 height 24
select select "1"
select select
select select "50"
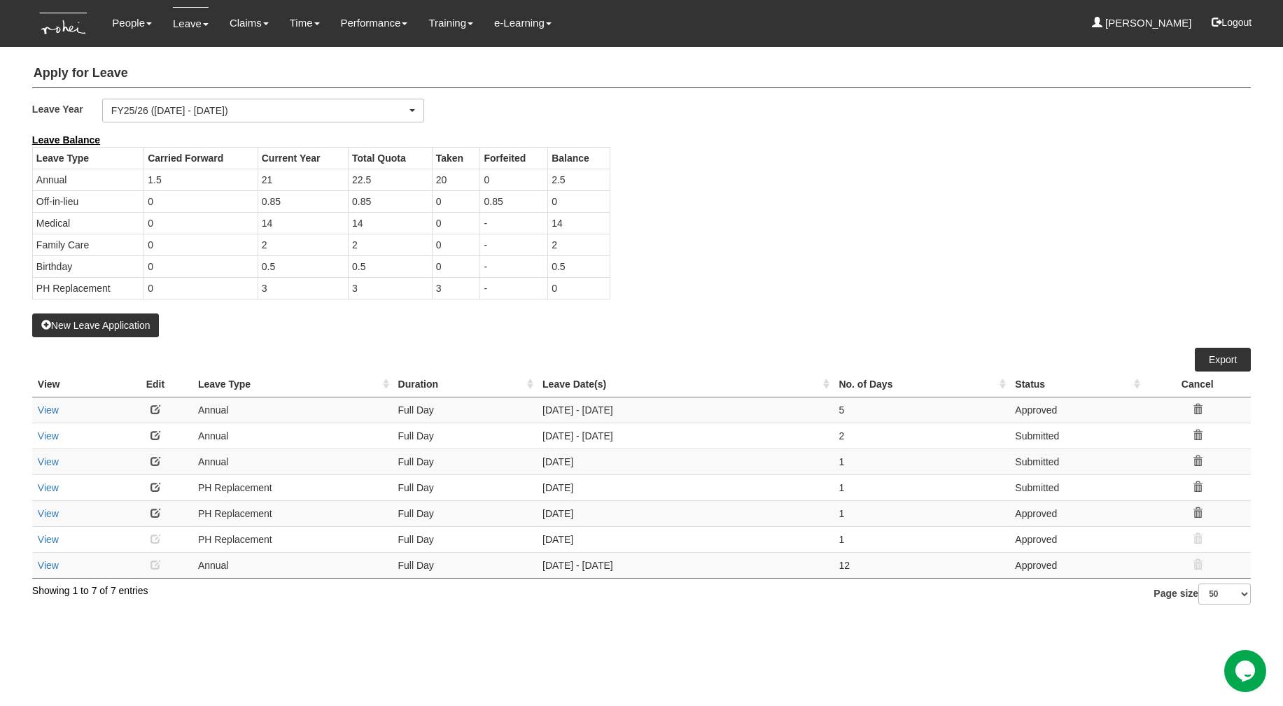
click at [590, 431] on td "[DATE] - [DATE]" at bounding box center [685, 436] width 296 height 26
click at [593, 486] on td "[DATE]" at bounding box center [685, 487] width 296 height 26
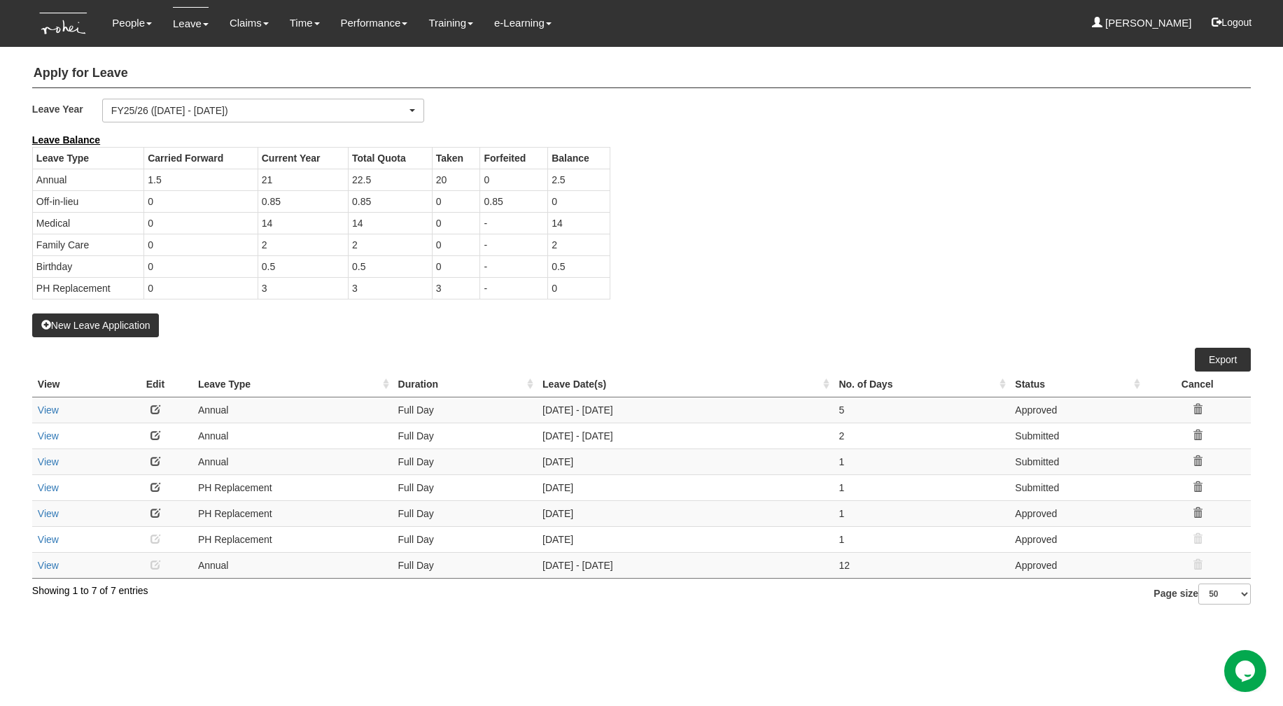
click at [593, 486] on td "[DATE]" at bounding box center [685, 487] width 296 height 26
click at [742, 313] on div "New Leave Application" at bounding box center [641, 235] width 1218 height 204
